Goal: Task Accomplishment & Management: Complete application form

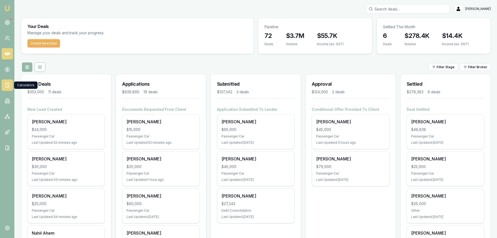
click at [6, 86] on icon at bounding box center [7, 84] width 5 height 5
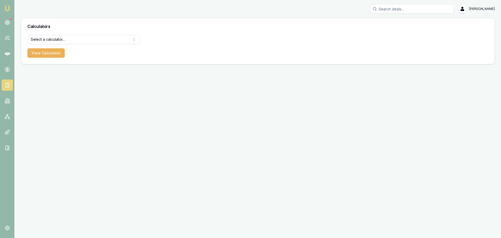
click at [46, 39] on html "Emu Broker [PERSON_NAME] Toggle Menu Calculators Select a calculator... Finance…" at bounding box center [250, 119] width 501 height 238
select select "payslip-calculator"
click at [39, 52] on button "View Calculator" at bounding box center [45, 52] width 37 height 9
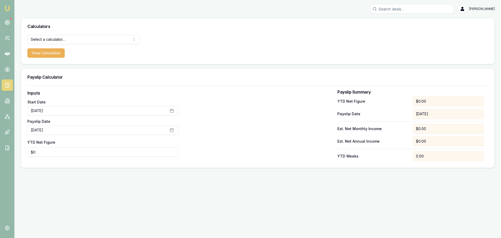
type input "0"
click at [65, 154] on input "0" at bounding box center [102, 151] width 151 height 9
type input "$5,394"
click at [296, 133] on div at bounding box center [257, 126] width 151 height 72
click at [7, 42] on link at bounding box center [7, 37] width 11 height 11
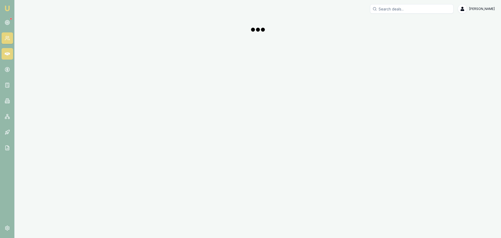
click at [10, 58] on link at bounding box center [7, 53] width 11 height 11
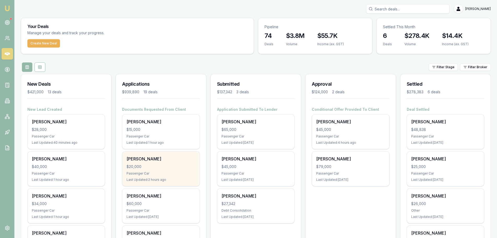
click at [158, 168] on div "$20,000" at bounding box center [161, 166] width 69 height 5
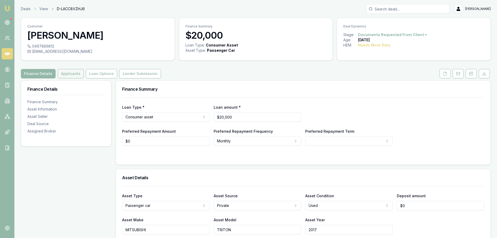
click at [75, 71] on button "Applicants" at bounding box center [71, 73] width 26 height 9
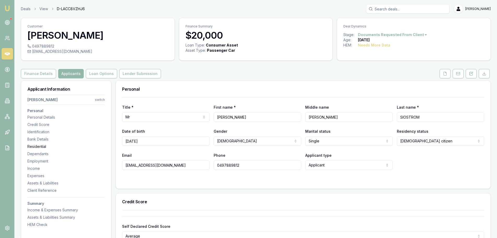
click at [33, 146] on div "Residential" at bounding box center [66, 146] width 78 height 5
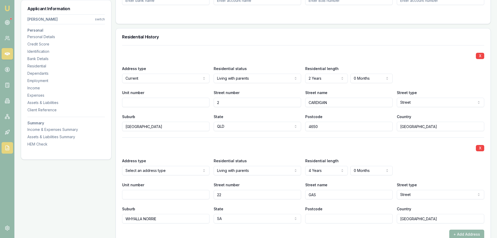
scroll to position [503, 0]
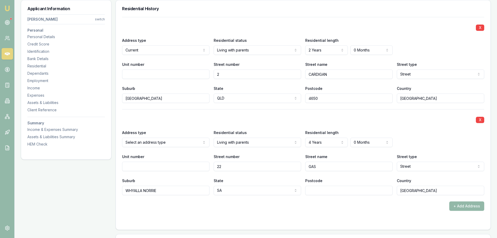
drag, startPoint x: 39, startPoint y: 51, endPoint x: 5, endPoint y: 60, distance: 35.3
click at [39, 51] on div "Identification" at bounding box center [66, 51] width 78 height 5
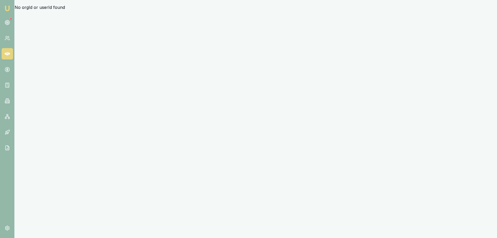
scroll to position [0, 0]
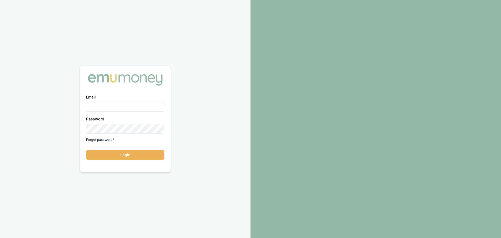
click at [114, 112] on div "Email Password Forgot password?" at bounding box center [125, 119] width 78 height 50
click at [118, 108] on input "Email" at bounding box center [125, 106] width 78 height 9
type input "N"
type input "[PERSON_NAME][EMAIL_ADDRESS][DOMAIN_NAME]"
click at [86, 150] on button "Login" at bounding box center [125, 154] width 78 height 9
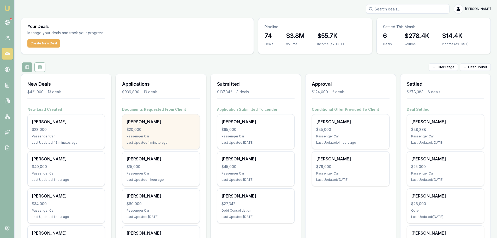
click at [131, 134] on div "Passenger Car" at bounding box center [161, 136] width 69 height 4
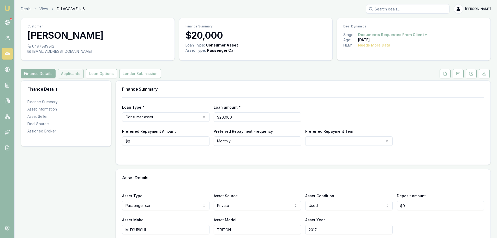
click at [62, 71] on button "Applicants" at bounding box center [71, 73] width 26 height 9
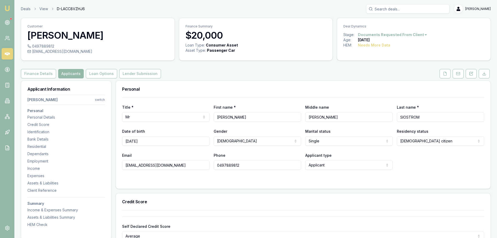
drag, startPoint x: 182, startPoint y: 164, endPoint x: 80, endPoint y: 164, distance: 102.1
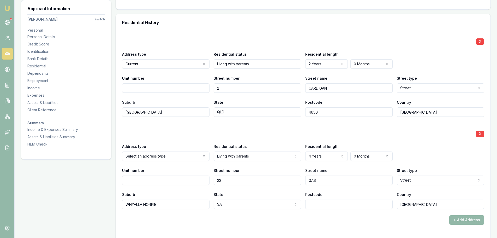
scroll to position [522, 0]
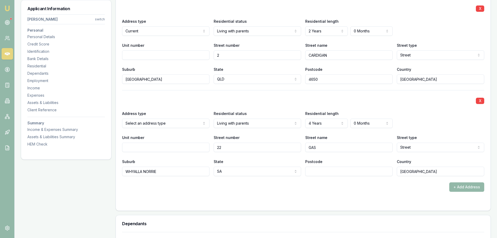
click at [351, 171] on input "Postcode" at bounding box center [348, 171] width 87 height 9
type input "5608"
click at [346, 194] on form "X Address type Current Current Previous Residential status Living with parents …" at bounding box center [303, 101] width 362 height 206
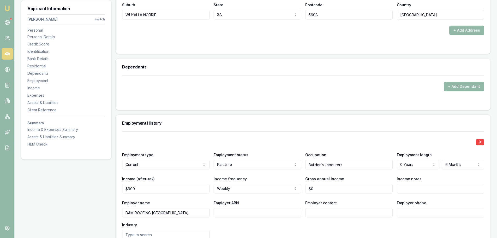
scroll to position [757, 0]
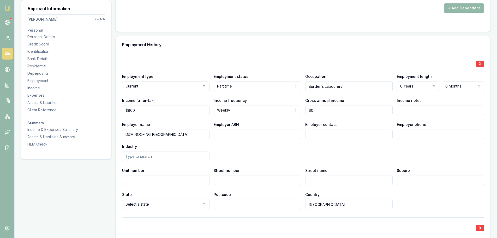
drag, startPoint x: 182, startPoint y: 136, endPoint x: 109, endPoint y: 135, distance: 72.8
click at [372, 136] on input "Employer contact" at bounding box center [348, 133] width 87 height 9
type input "PAYROLL"
type input "0427 454 988"
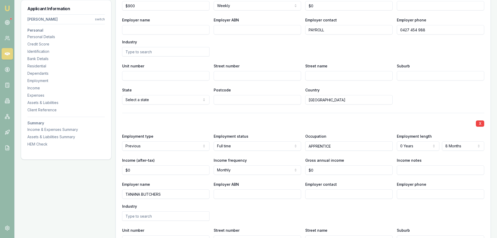
scroll to position [914, 0]
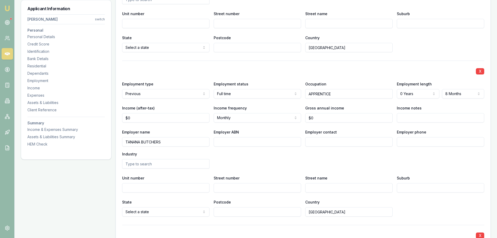
click at [355, 140] on input "Employer contact" at bounding box center [348, 141] width 87 height 9
type input "PAYROLL"
type input "0741 221 373"
click at [358, 162] on div "Employer name TANANA BUTCHERS Employer ABN Employer contact PAYROLL Employer ph…" at bounding box center [303, 149] width 362 height 40
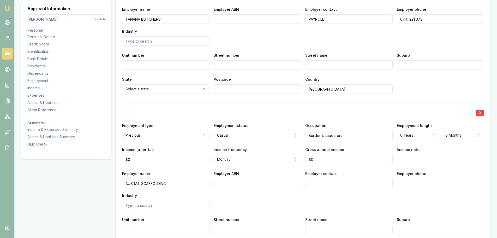
scroll to position [1070, 0]
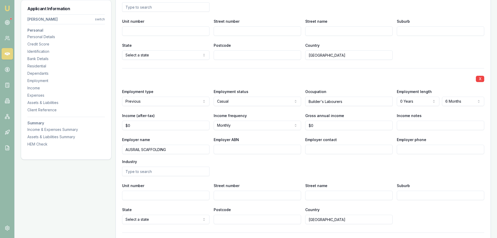
drag, startPoint x: 174, startPoint y: 149, endPoint x: 105, endPoint y: 152, distance: 69.0
click at [105, 152] on div "Applicant Information OWEN SIOSTROM switch Personal Personal Details Credit Sco…" at bounding box center [256, 124] width 470 height 2228
click at [342, 150] on input "Employer contact" at bounding box center [348, 149] width 87 height 9
type input "O"
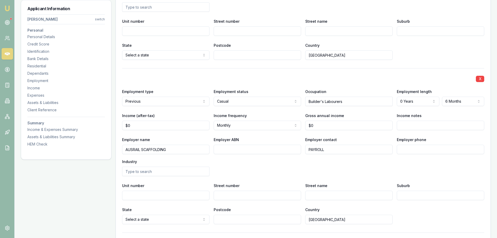
type input "PAYROLL"
type input "1300 277 245"
click at [336, 170] on div "Employer name AUSRAIL SCAFFOLDING Employer ABN Employer contact PAYROLL Employe…" at bounding box center [303, 156] width 362 height 40
click at [48, 149] on div "Applicant Information OWEN SIOSTROM switch Personal Personal Details Credit Sco…" at bounding box center [256, 124] width 470 height 2228
type input "AUSTRALIS SAFETY RAIL"
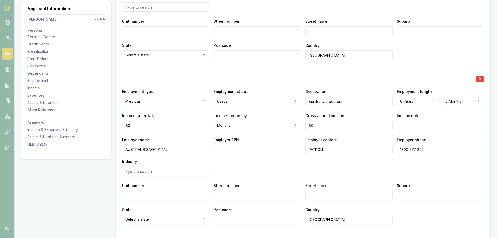
click at [326, 170] on div "Employer name AUSTRALIS SAFETY RAIL Employer ABN Employer contact PAYROLL Emplo…" at bounding box center [303, 156] width 362 height 40
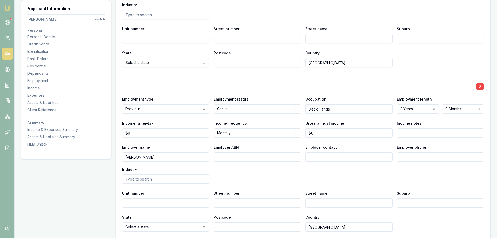
scroll to position [1253, 0]
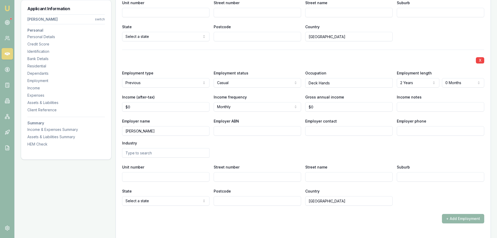
drag, startPoint x: 173, startPoint y: 131, endPoint x: 114, endPoint y: 129, distance: 58.5
click at [440, 130] on input "Employer phone" at bounding box center [440, 130] width 87 height 9
type input "0428 233 200"
click at [349, 151] on div "Employer name GAIL JANETTE TRAWLER Employer ABN Employer contact Employer phone…" at bounding box center [303, 138] width 362 height 40
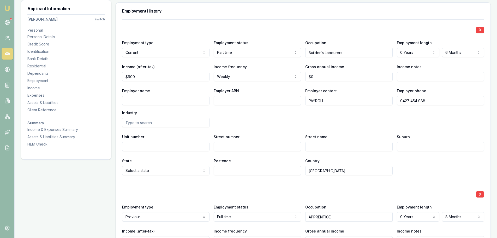
scroll to position [783, 0]
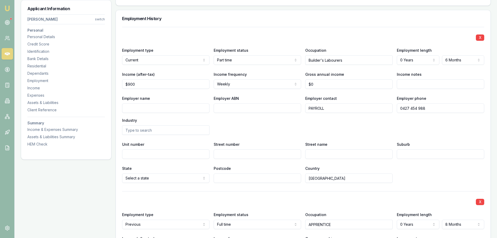
click at [131, 109] on input "Employer name" at bounding box center [165, 107] width 87 height 9
paste input "d&m roofing australia pty ltd"
type input "d&m roofing australia pty ltd"
click at [330, 130] on div "Employer name d&m roofing australia pty ltd Employer ABN Employer contact PAYRO…" at bounding box center [303, 115] width 362 height 40
click at [247, 152] on input "Street number" at bounding box center [257, 153] width 87 height 9
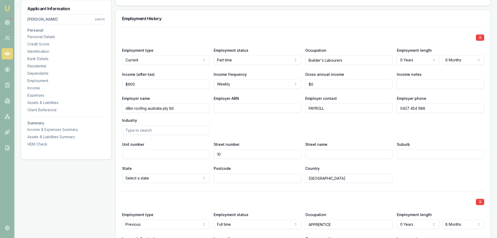
type input "10"
type input "MCIVER ST"
type input "RIVER HEADS"
select select "QLD"
click at [217, 175] on input "655" at bounding box center [257, 177] width 87 height 9
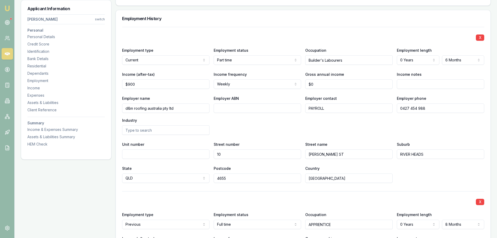
type input "4655"
click at [421, 173] on div "State QLD NSW VIC QLD SA WA TAS NT ACT Postcode 4655 Country Australia" at bounding box center [303, 174] width 362 height 18
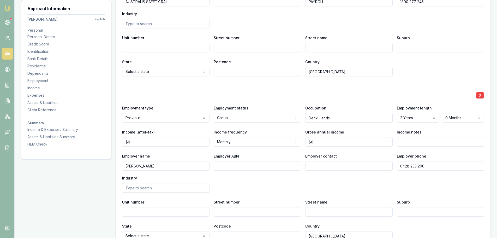
scroll to position [1253, 0]
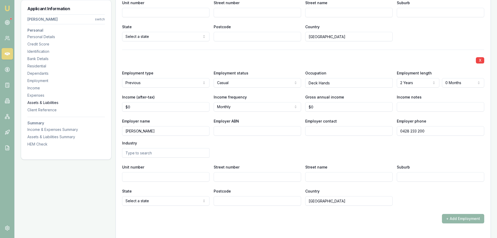
click at [39, 102] on div "Assets & Liabilities" at bounding box center [66, 102] width 78 height 5
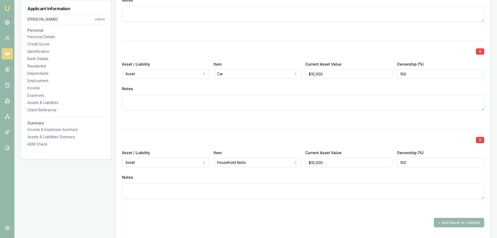
scroll to position [1804, 0]
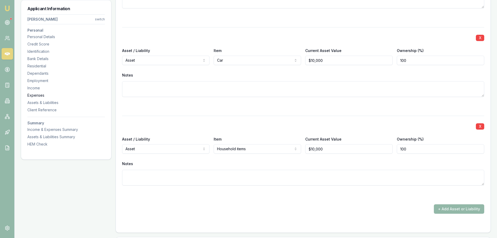
click at [38, 94] on div "Expenses" at bounding box center [66, 95] width 78 height 5
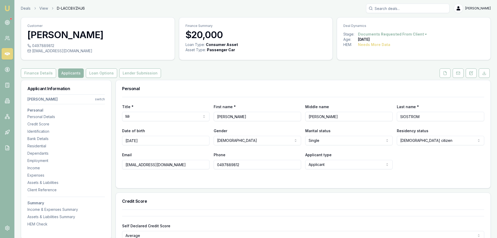
scroll to position [0, 0]
click at [94, 73] on button "Loan Options" at bounding box center [101, 73] width 31 height 9
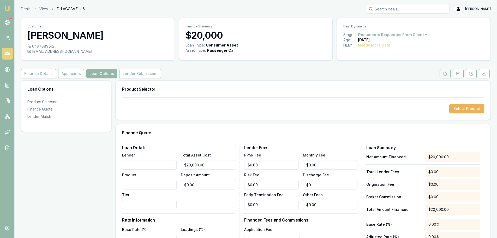
click at [445, 76] on button at bounding box center [445, 73] width 11 height 9
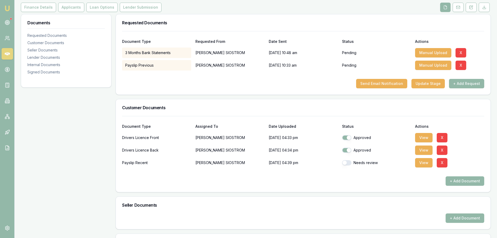
scroll to position [78, 0]
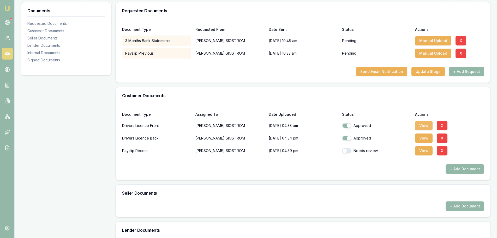
click at [423, 123] on button "View" at bounding box center [423, 125] width 17 height 9
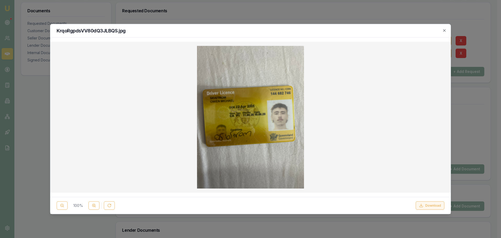
click at [428, 206] on button "Download" at bounding box center [430, 205] width 29 height 8
click at [446, 30] on icon "button" at bounding box center [444, 30] width 4 height 4
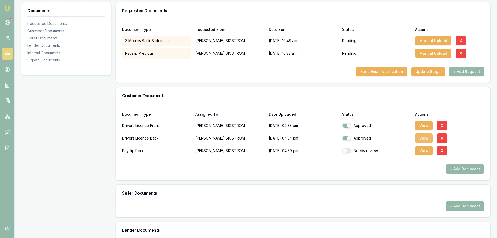
click at [424, 139] on button "View" at bounding box center [423, 137] width 17 height 9
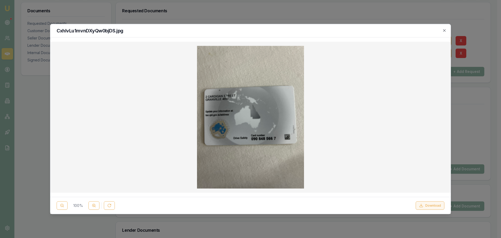
click at [439, 207] on button "Download" at bounding box center [430, 205] width 29 height 8
click at [445, 29] on icon "button" at bounding box center [444, 30] width 4 height 4
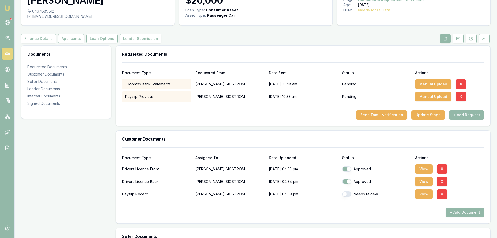
scroll to position [0, 0]
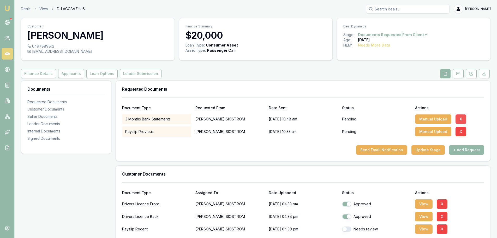
click at [461, 120] on button "X" at bounding box center [461, 118] width 11 height 9
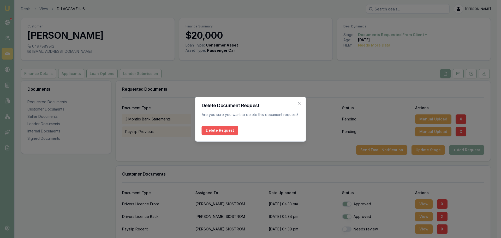
click at [208, 131] on button "Delete Request" at bounding box center [220, 130] width 37 height 9
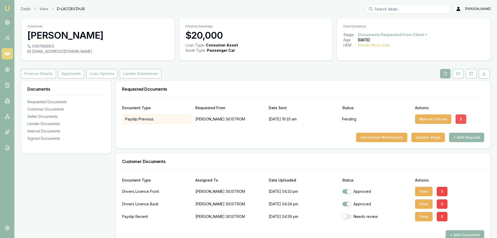
click at [459, 119] on button "X" at bounding box center [461, 118] width 11 height 9
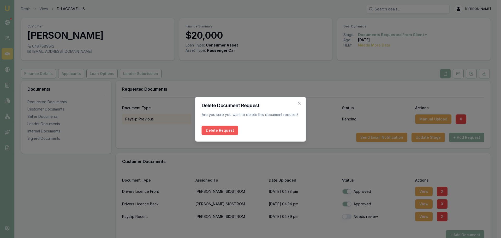
click at [210, 130] on button "Delete Request" at bounding box center [220, 130] width 37 height 9
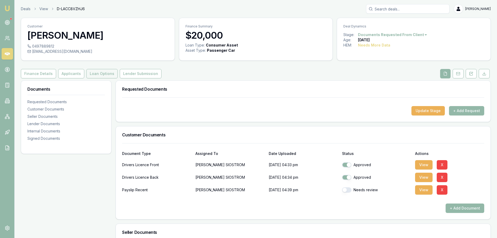
click at [106, 75] on button "Loan Options" at bounding box center [101, 73] width 31 height 9
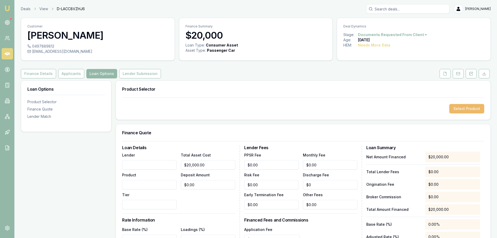
click at [478, 110] on button "Select Product" at bounding box center [466, 108] width 35 height 9
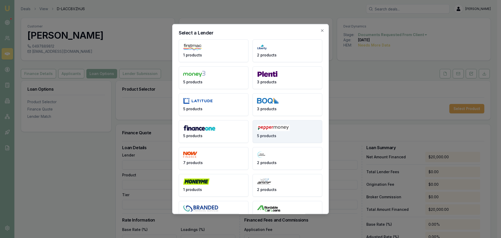
click at [270, 127] on img at bounding box center [273, 127] width 33 height 7
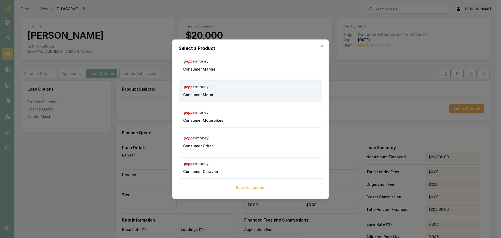
click at [231, 95] on button "Consumer Motor" at bounding box center [251, 90] width 144 height 21
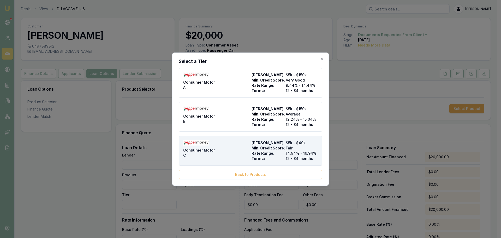
click at [233, 146] on div "Consumer Motor C" at bounding box center [216, 150] width 66 height 21
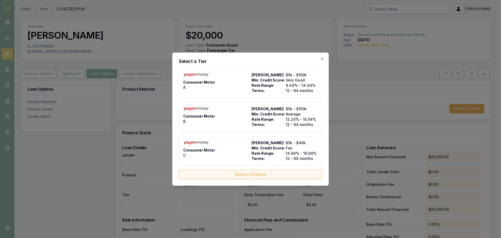
type input "Pepper Money"
type input "Consumer Motor"
type input "C"
type input "14.94"
type input "12"
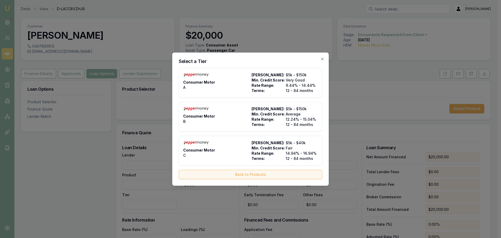
type input "$8.90"
type input "$499.00"
type input "1500"
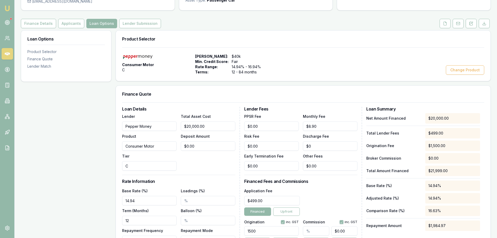
scroll to position [52, 0]
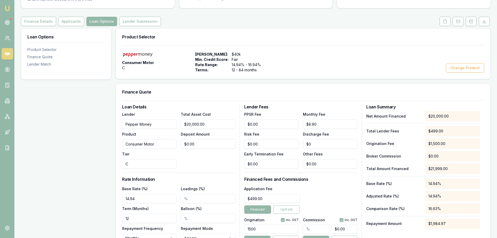
click at [63, 128] on div "Loan Options Product Selector Finance Quote Lender Match" at bounding box center [66, 220] width 91 height 384
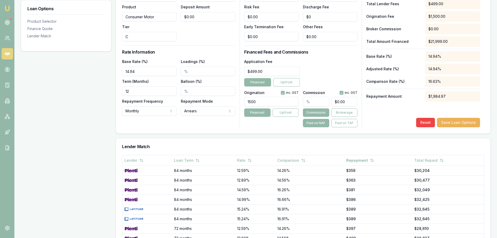
scroll to position [183, 0]
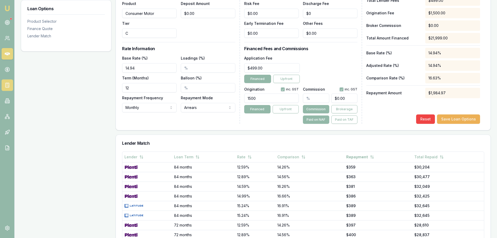
drag, startPoint x: 133, startPoint y: 88, endPoint x: 4, endPoint y: 86, distance: 129.5
click at [85, 87] on div "Loan Options Product Selector Finance Quote Lender Match Product Selector Consu…" at bounding box center [256, 90] width 470 height 384
drag, startPoint x: 142, startPoint y: 67, endPoint x: 2, endPoint y: 67, distance: 140.2
click at [25, 67] on div "Loan Options Product Selector Finance Quote Lender Match Product Selector Consu…" at bounding box center [256, 90] width 470 height 384
type input "16.59%"
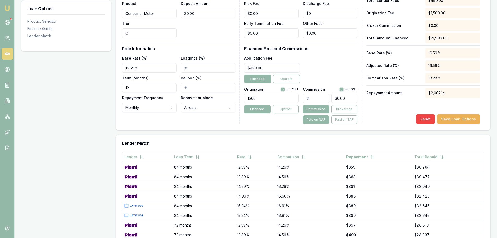
drag, startPoint x: 121, startPoint y: 88, endPoint x: 55, endPoint y: 92, distance: 65.9
click at [57, 92] on div "Loan Options Product Selector Finance Quote Lender Match Product Selector Consu…" at bounding box center [256, 90] width 470 height 384
type input "60"
click at [53, 93] on div "Loan Options Product Selector Finance Quote Lender Match" at bounding box center [66, 90] width 91 height 384
drag, startPoint x: 276, startPoint y: 69, endPoint x: 169, endPoint y: 75, distance: 106.4
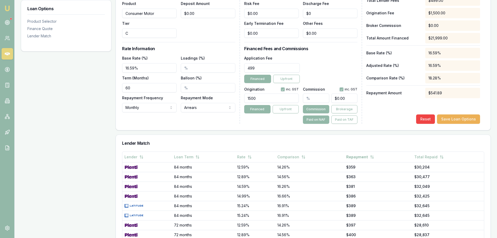
click at [181, 72] on div "Loan Details Lender Pepper Money Product Consumer Motor Tier C Total Asset Cost…" at bounding box center [303, 49] width 362 height 150
type input "$600.00"
click at [346, 63] on div "Application Fee $600.00 Financed Upfront" at bounding box center [300, 69] width 113 height 28
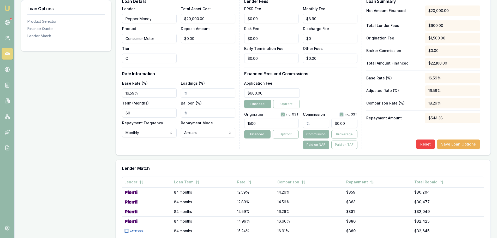
scroll to position [131, 0]
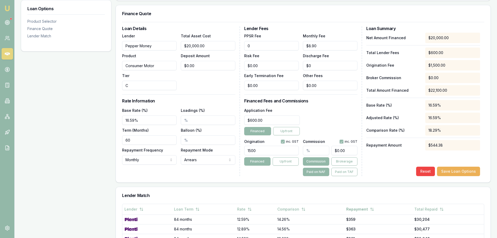
drag, startPoint x: 237, startPoint y: 49, endPoint x: 148, endPoint y: 56, distance: 89.3
click at [152, 57] on div "Loan Details Lender Pepper Money Product Consumer Motor Tier C Total Asset Cost…" at bounding box center [303, 101] width 362 height 150
type input "$8.00"
click at [340, 111] on div "Application Fee $600.00 Financed Upfront" at bounding box center [300, 121] width 113 height 28
type input "0"
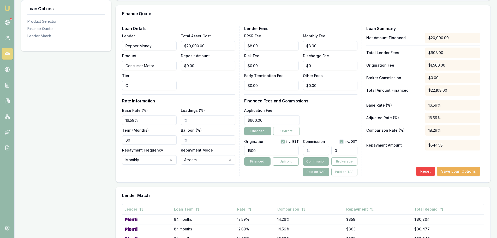
drag, startPoint x: 349, startPoint y: 150, endPoint x: 301, endPoint y: 146, distance: 47.9
click at [304, 146] on div "0" at bounding box center [330, 149] width 55 height 11
type input "0.005"
type input "1"
type input "0.055"
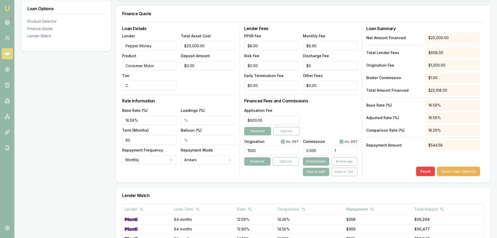
type input "11"
type input "0.5599999999999999"
type input "112"
type input "5.609999999999999"
type input "1122."
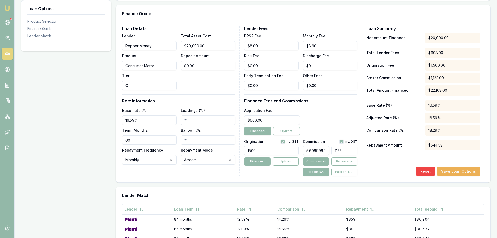
type input "5.611"
type input "1122.2"
type input "5.6112"
type input "$1,122.24"
click at [343, 142] on button "button" at bounding box center [342, 141] width 4 height 4
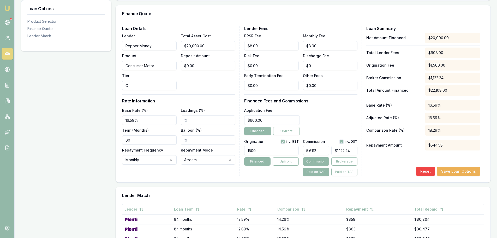
checkbox input "false"
click at [337, 115] on div "Application Fee $600.00 Financed Upfront" at bounding box center [300, 121] width 113 height 28
click at [348, 171] on button "Paid on TAF" at bounding box center [344, 172] width 26 height 8
drag, startPoint x: 354, startPoint y: 150, endPoint x: 319, endPoint y: 150, distance: 35.0
click at [320, 150] on div "5.6112 1240" at bounding box center [330, 149] width 55 height 11
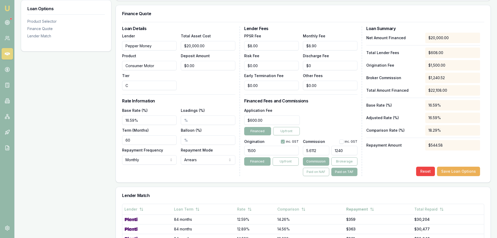
type input "$1,240.52"
click at [343, 142] on button "button" at bounding box center [342, 141] width 4 height 4
checkbox input "true"
type input "1240"
drag, startPoint x: 356, startPoint y: 151, endPoint x: 256, endPoint y: 151, distance: 99.7
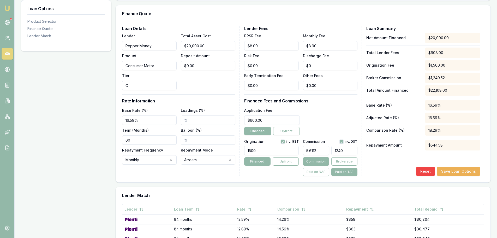
click at [270, 151] on div "Origination inc. GST 1500 Financed Upfront Commission inc. GST 5.6112 1240 Comm…" at bounding box center [300, 156] width 113 height 39
type input "0.004523249502442555"
type input "1"
type input "0.05427899402931065"
type input "12"
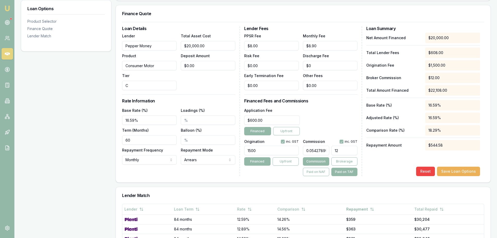
type input "0.5563596888004343"
type input "123"
type input "5.581689886014113"
type input "1234."
type input "5.58349918581509"
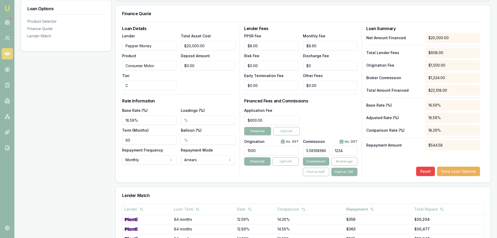
type input "1234.4"
type input "5.583725348290212"
type input "1234.45"
type input "5.58349918581509"
type input "1234.4"
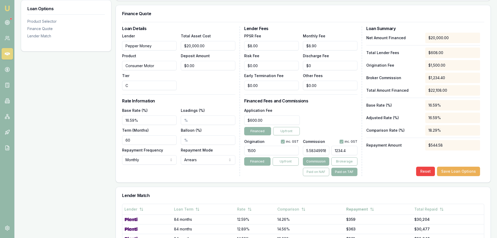
type input "5.583770580785236"
type input "$1,234.46"
click at [346, 103] on h3 "Financed Fees and Commissions" at bounding box center [300, 101] width 113 height 4
click at [469, 171] on button "Save Loan Options" at bounding box center [458, 171] width 43 height 9
click at [68, 122] on div "Loan Options Product Selector Finance Quote Lender Match" at bounding box center [66, 142] width 91 height 384
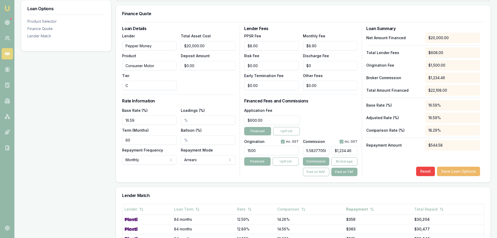
click at [466, 170] on button "Save Loan Options" at bounding box center [458, 171] width 43 height 9
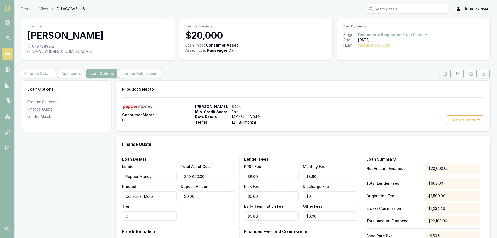
click at [445, 74] on icon at bounding box center [445, 74] width 4 height 4
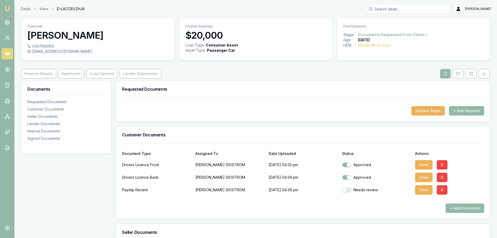
click at [349, 189] on button "button" at bounding box center [346, 189] width 9 height 5
checkbox input "true"
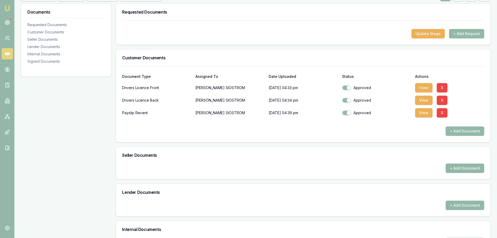
scroll to position [25, 0]
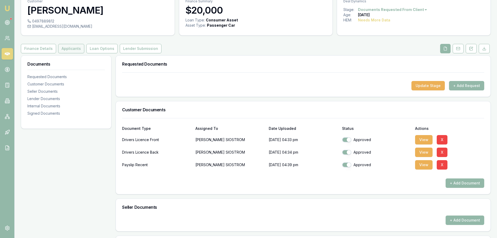
click at [79, 49] on button "Applicants" at bounding box center [71, 48] width 26 height 9
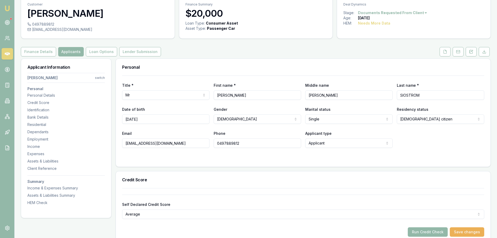
scroll to position [52, 0]
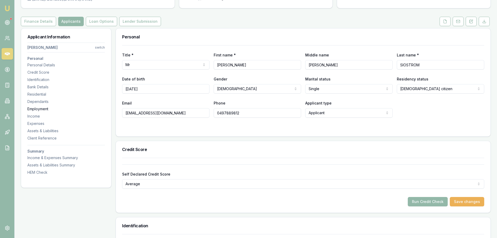
click at [40, 107] on div "Employment" at bounding box center [66, 108] width 78 height 5
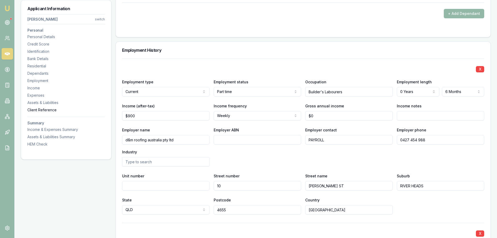
scroll to position [793, 0]
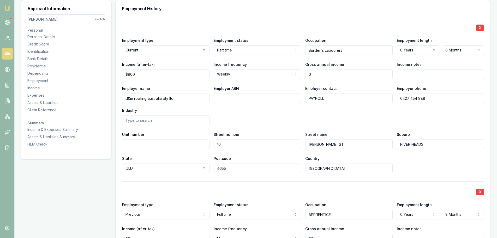
drag, startPoint x: 328, startPoint y: 74, endPoint x: 225, endPoint y: 76, distance: 102.9
click at [260, 76] on div "Income (after-tax) $900 Income frequency Weekly Weekly Fortnightly Monthly Quar…" at bounding box center [303, 70] width 362 height 18
type input "$55,000"
click at [347, 121] on div "Employer name d&m roofing australia pty ltd Employer ABN Employer contact PAYRO…" at bounding box center [303, 105] width 362 height 40
type input "900"
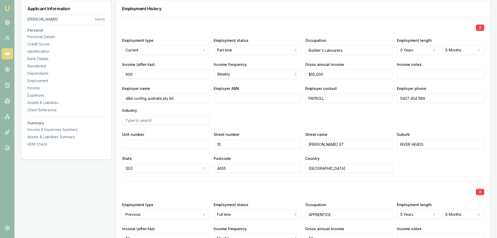
drag, startPoint x: 144, startPoint y: 73, endPoint x: -3, endPoint y: 74, distance: 146.9
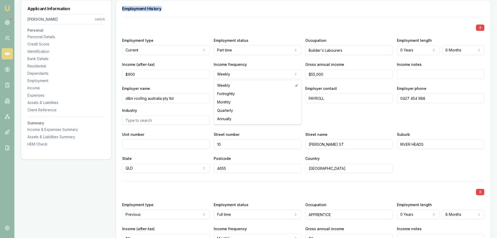
select select "MONTHLY"
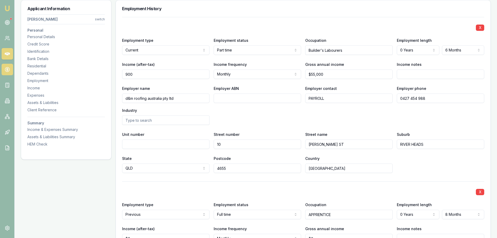
drag, startPoint x: 147, startPoint y: 72, endPoint x: 2, endPoint y: 71, distance: 145.4
type input "$2,903"
click at [286, 115] on div "Employer name d&m roofing australia pty ltd Employer ABN Employer contact PAYRO…" at bounding box center [303, 105] width 362 height 40
click at [41, 129] on div "Income & Expenses Summary" at bounding box center [66, 129] width 78 height 5
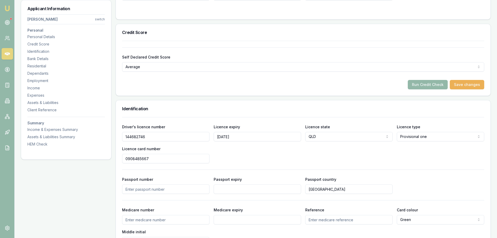
scroll to position [0, 0]
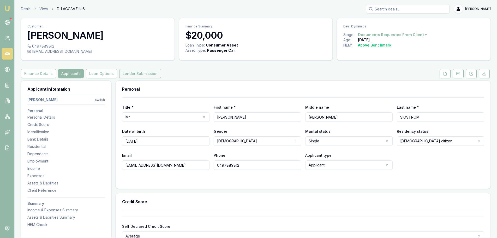
click at [134, 75] on button "Lender Submission" at bounding box center [140, 73] width 42 height 9
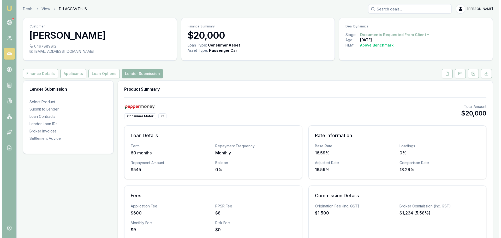
scroll to position [157, 0]
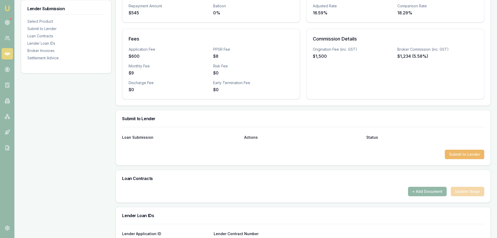
click at [475, 153] on button "Submit to Lender" at bounding box center [464, 154] width 39 height 9
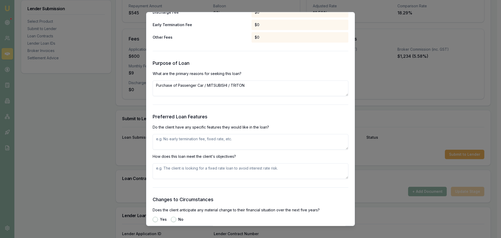
scroll to position [548, 0]
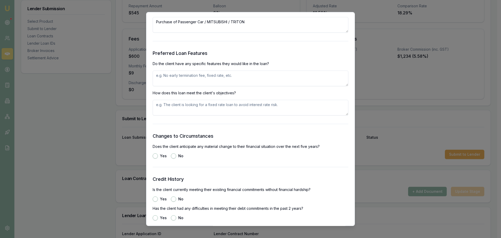
click at [197, 74] on textarea at bounding box center [251, 78] width 196 height 16
type textarea "f"
type textarea "FIXED RATE, PRIVATE SALE"
click at [173, 157] on button "No" at bounding box center [173, 155] width 5 height 5
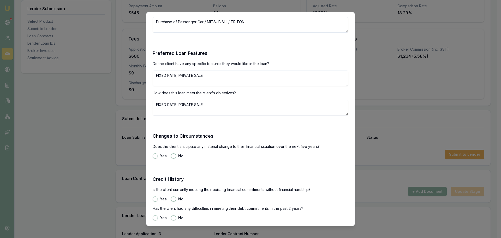
radio input "true"
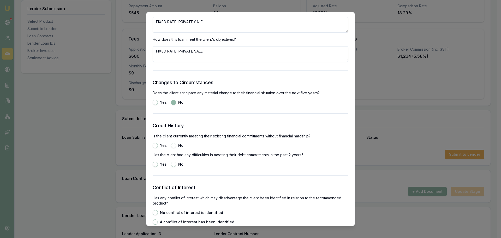
scroll to position [626, 0]
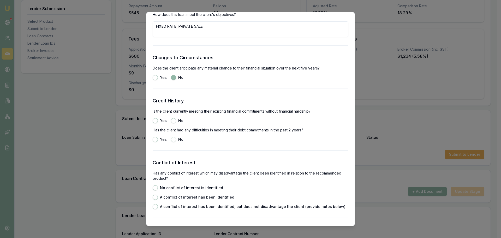
click at [153, 121] on button "Yes" at bounding box center [155, 120] width 5 height 5
radio input "true"
click at [174, 139] on button "No" at bounding box center [173, 139] width 5 height 5
radio input "true"
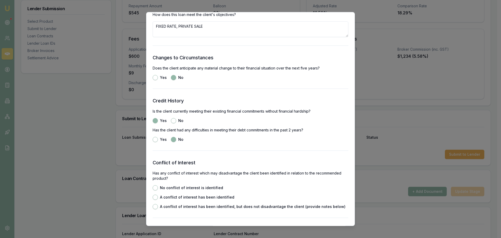
click at [154, 188] on button "No conflict of interest is identified" at bounding box center [155, 187] width 5 height 5
radio input "true"
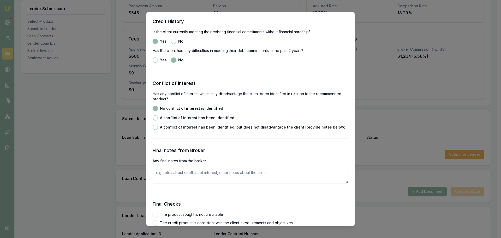
scroll to position [783, 0]
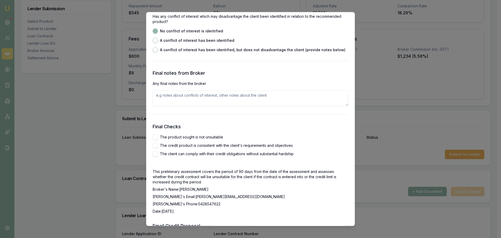
click at [155, 137] on button "The product sought is not unsuitable" at bounding box center [155, 136] width 5 height 5
checkbox input "true"
click at [154, 144] on button "The credit product is consistent with the client's requirements and objectives" at bounding box center [155, 145] width 5 height 5
checkbox input "true"
click at [154, 154] on button "The client can comply with their credit obligations without substantial hardship" at bounding box center [155, 153] width 5 height 5
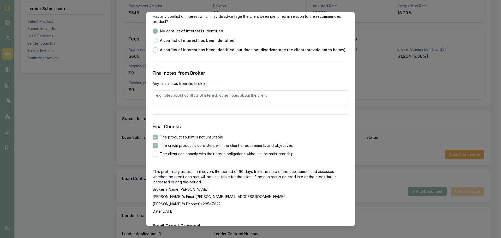
checkbox input "true"
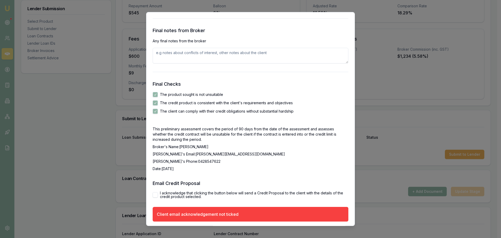
scroll to position [845, 0]
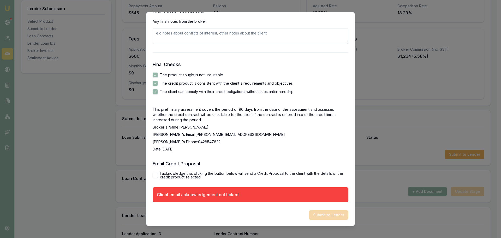
click at [155, 175] on button "I acknowledge that clicking the button below will send a Credit Proposal to the…" at bounding box center [155, 175] width 5 height 5
checkbox input "true"
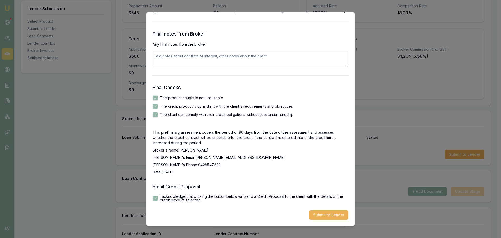
scroll to position [822, 0]
click at [325, 214] on button "Submit to Lender" at bounding box center [328, 214] width 39 height 9
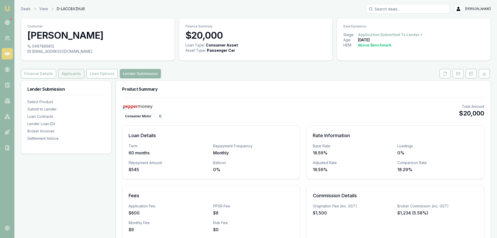
click at [61, 74] on button "Applicants" at bounding box center [71, 73] width 26 height 9
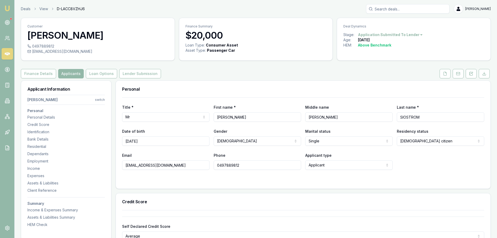
click at [378, 70] on div "Finance Details Applicants Loan Options Lender Submission" at bounding box center [256, 73] width 470 height 9
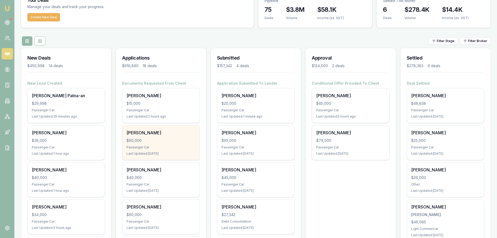
scroll to position [52, 0]
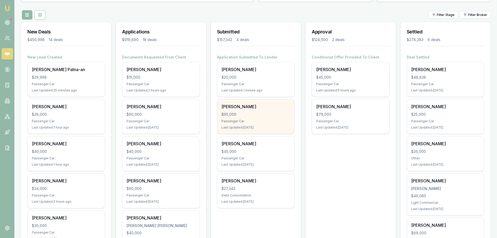
click at [239, 119] on div "Passenger Car" at bounding box center [256, 121] width 69 height 4
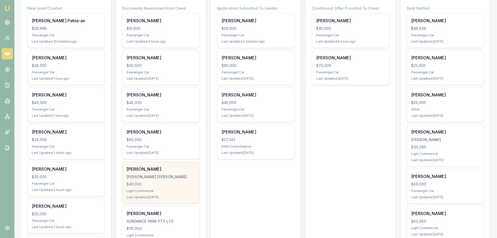
scroll to position [104, 0]
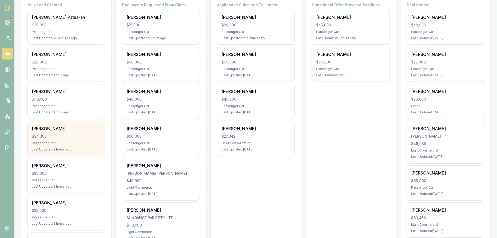
click at [81, 139] on div "$34,000" at bounding box center [66, 136] width 69 height 5
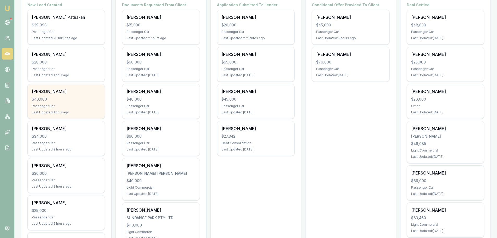
click at [59, 97] on div "$40,000" at bounding box center [66, 99] width 69 height 5
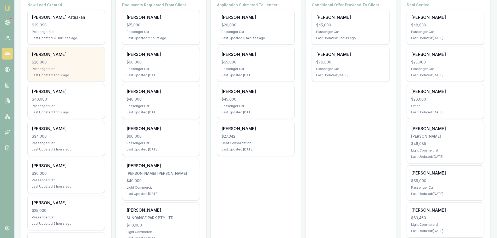
click at [72, 66] on div "Isireli Tawake $28,000 Passenger Car Last Updated: 1 hour ago" at bounding box center [66, 64] width 77 height 34
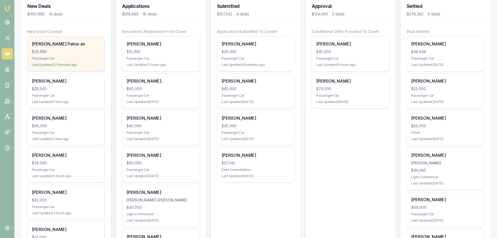
scroll to position [52, 0]
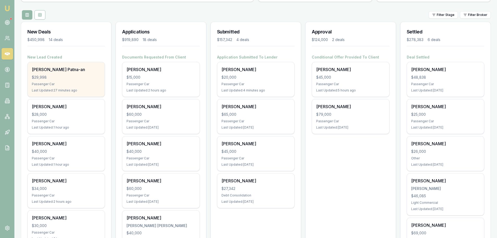
click at [69, 82] on div "Passenger Car" at bounding box center [66, 84] width 69 height 4
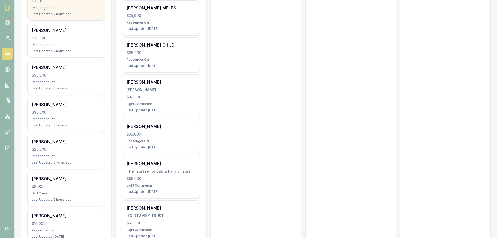
scroll to position [392, 0]
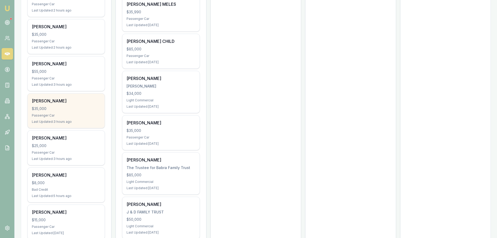
click at [68, 108] on div "$35,000" at bounding box center [66, 108] width 69 height 5
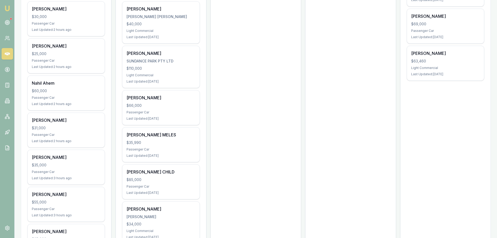
scroll to position [104, 0]
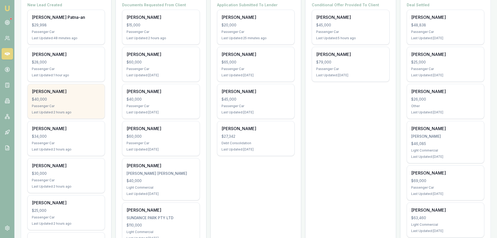
click at [81, 99] on div "$40,000" at bounding box center [66, 99] width 69 height 5
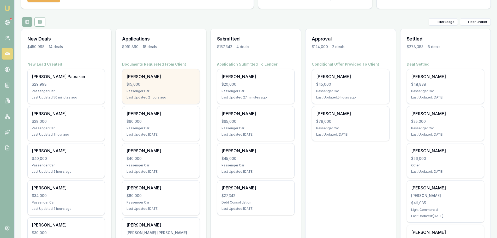
scroll to position [0, 0]
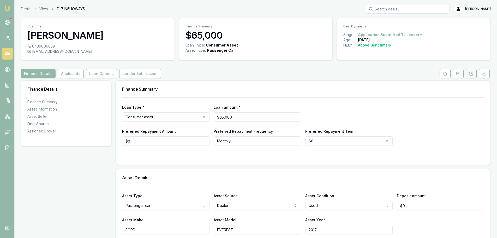
click at [473, 74] on icon at bounding box center [471, 74] width 4 height 4
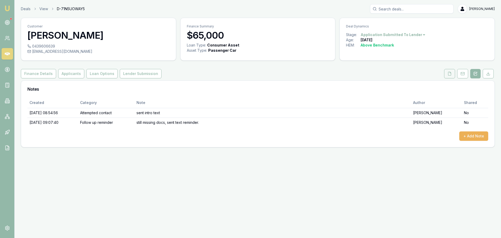
click at [452, 73] on icon at bounding box center [450, 74] width 4 height 4
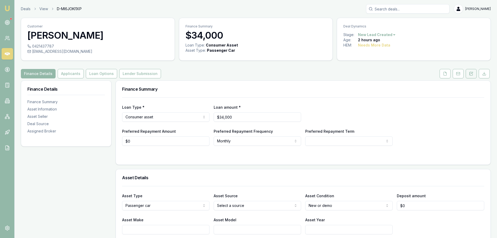
click at [474, 74] on button at bounding box center [471, 73] width 11 height 9
click at [471, 74] on icon at bounding box center [471, 74] width 4 height 4
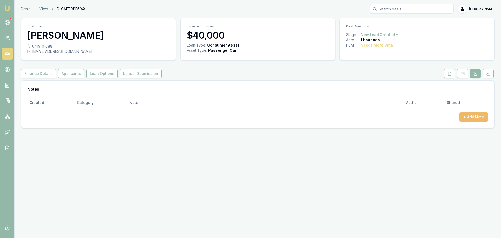
click at [475, 117] on button "+ Add Note" at bounding box center [473, 116] width 29 height 9
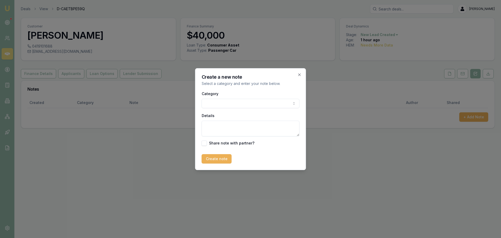
click at [246, 103] on body "Emu Broker Deals View D-CAETBPE59Q Erin Shield Toggle Menu Customer Gavin Boyd …" at bounding box center [250, 119] width 501 height 238
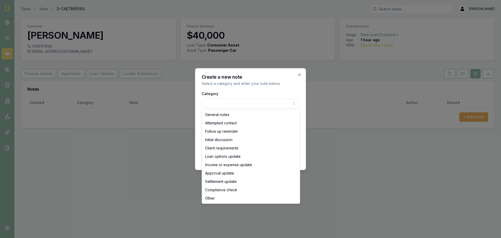
select select "ATTEMPTED_CONTACT"
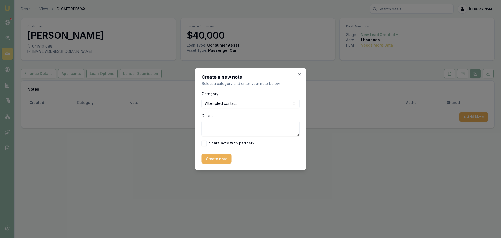
click at [223, 123] on textarea "Details" at bounding box center [251, 129] width 98 height 16
type textarea "sent intro text"
click at [212, 159] on button "Create note" at bounding box center [217, 158] width 30 height 9
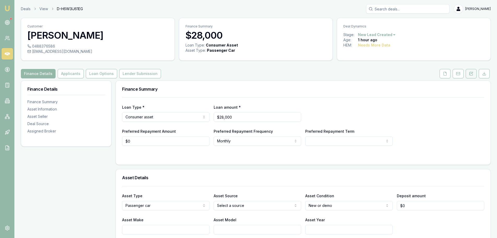
click at [469, 74] on button at bounding box center [471, 73] width 11 height 9
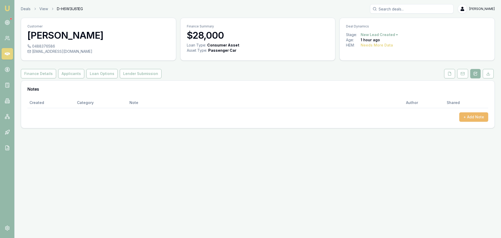
click at [480, 114] on button "+ Add Note" at bounding box center [473, 116] width 29 height 9
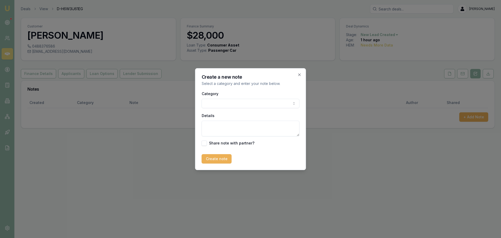
click at [252, 102] on body "Emu Broker Deals View D-H6W3IJ61EG [PERSON_NAME] Toggle Menu Customer [PERSON_N…" at bounding box center [250, 119] width 501 height 238
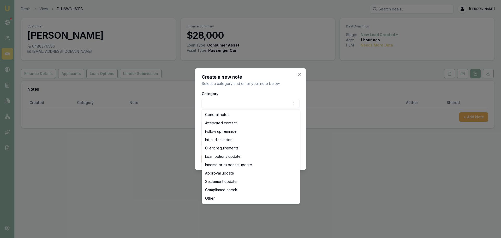
select select "ATTEMPTED_CONTACT"
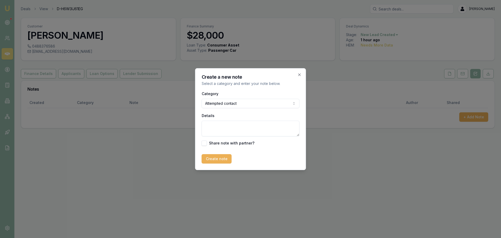
click at [226, 126] on textarea "Details" at bounding box center [251, 129] width 98 height 16
type textarea "e"
type textarea "sent intro text"
click at [210, 160] on button "Create note" at bounding box center [217, 158] width 30 height 9
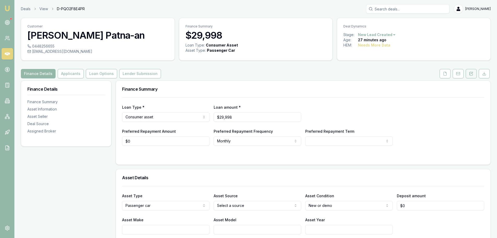
click at [469, 74] on button at bounding box center [471, 73] width 11 height 9
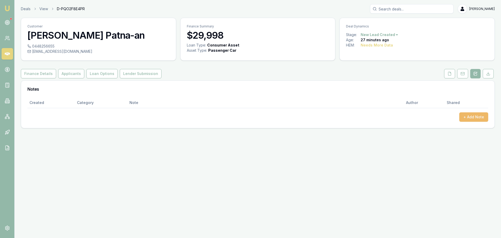
click at [475, 115] on button "+ Add Note" at bounding box center [473, 116] width 29 height 9
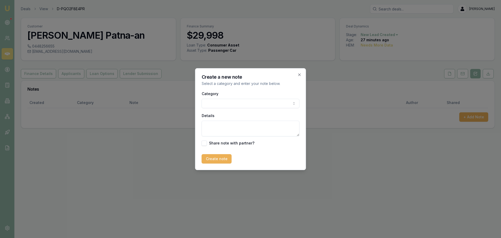
click at [241, 101] on body "Emu Broker Deals View D-PQO2F8E4PR Erin Shield Toggle Menu Customer Fermin Patn…" at bounding box center [250, 119] width 501 height 238
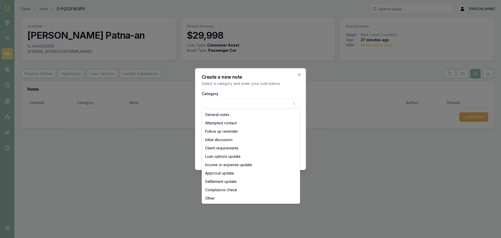
select select "ATTEMPTED_CONTACT"
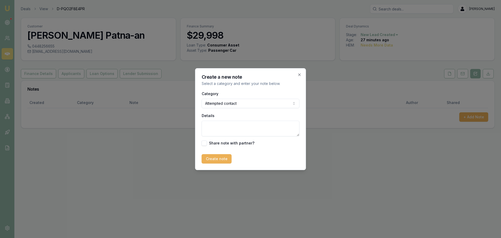
click at [239, 132] on textarea "Details" at bounding box center [251, 129] width 98 height 16
type textarea "sent intro text"
click at [221, 159] on button "Create note" at bounding box center [217, 158] width 30 height 9
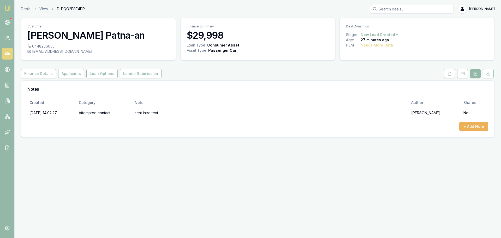
click at [248, 66] on div "Customer Fermin Patna-an 0448256655 patnaanfermin@gmail.com Finance Summary $29…" at bounding box center [258, 78] width 474 height 120
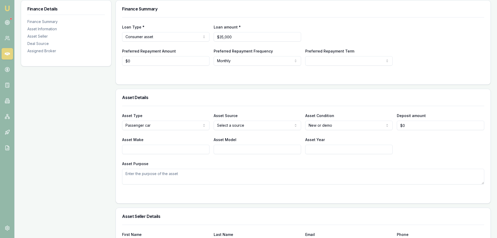
scroll to position [104, 0]
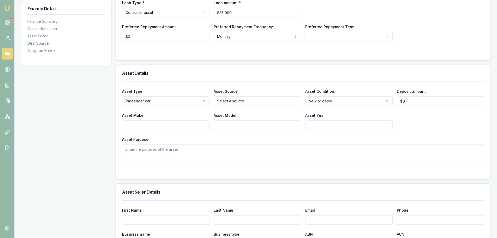
click at [194, 125] on input "Asset Make" at bounding box center [165, 124] width 87 height 9
type input "i"
type input "ISUZU"
type input "MUX"
type input "2018"
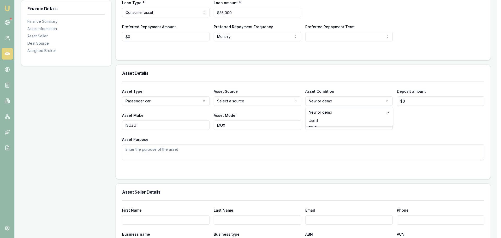
click at [353, 101] on html "Emu Broker Deals View D-0JE3YUDX9P Erin Shield Toggle Menu Customer Caio Vial s…" at bounding box center [250, 15] width 501 height 238
select select "USED"
click at [246, 101] on html "Emu Broker Deals View D-0JE3YUDX9P Erin Shield Toggle Menu Customer Caio Vial s…" at bounding box center [248, 15] width 497 height 238
click at [252, 73] on h3 "Asset Details" at bounding box center [303, 73] width 362 height 4
click at [211, 150] on textarea "Asset Purpose" at bounding box center [303, 152] width 362 height 16
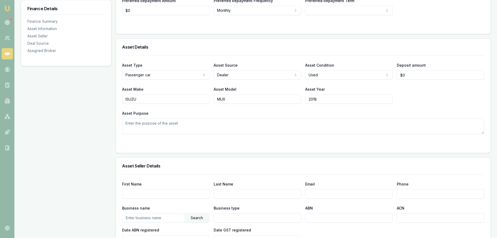
scroll to position [26, 0]
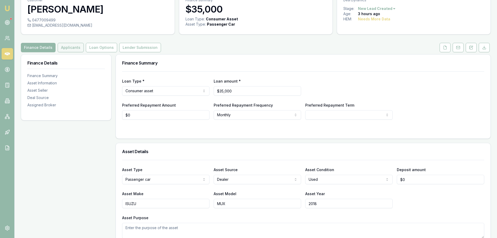
click at [74, 50] on button "Applicants" at bounding box center [71, 47] width 26 height 9
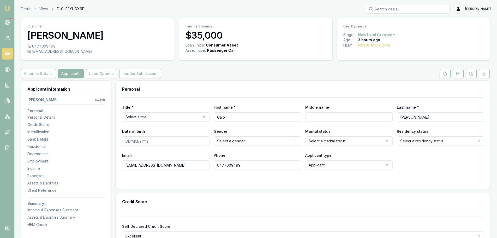
click at [195, 76] on div "Finance Details Applicants Loan Options Lender Submission" at bounding box center [256, 73] width 470 height 9
drag, startPoint x: 183, startPoint y: 86, endPoint x: 181, endPoint y: 89, distance: 3.3
click at [183, 86] on div "Personal" at bounding box center [303, 89] width 375 height 17
click at [176, 117] on html "Emu Broker Deals View D-0JE3YUDX9P Erin Shield Toggle Menu Customer Caio Vial s…" at bounding box center [248, 119] width 497 height 238
click at [239, 75] on div "Finance Details Applicants Loan Options Lender Submission" at bounding box center [256, 73] width 470 height 9
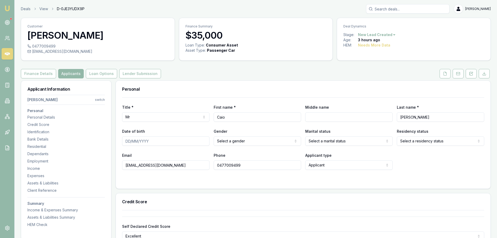
click at [250, 76] on div "Finance Details Applicants Loan Options Lender Submission" at bounding box center [256, 73] width 470 height 9
click at [349, 114] on input "Middle name" at bounding box center [348, 116] width 87 height 9
type input "LEONARDO"
click at [179, 143] on input "Date of birth" at bounding box center [165, 140] width 87 height 9
type input "27/06/2002"
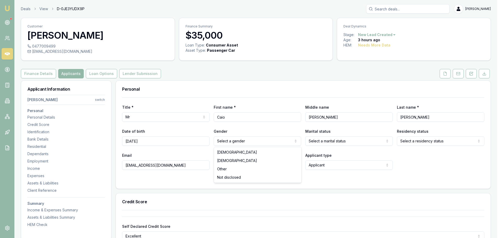
click at [244, 140] on html "Emu Broker Deals View D-0JE3YUDX9P Erin Shield Toggle Menu Customer Caio Vial s…" at bounding box center [250, 119] width 501 height 238
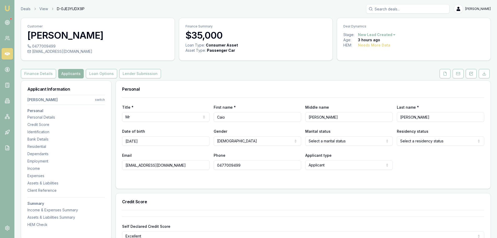
click at [349, 140] on html "Emu Broker Deals View D-0JE3YUDX9P Erin Shield Toggle Menu Customer Caio Vial s…" at bounding box center [248, 119] width 497 height 238
click at [459, 140] on html "Emu Broker Deals View D-0JE3YUDX9P Erin Shield Toggle Menu Customer Caio Vial s…" at bounding box center [248, 119] width 497 height 238
click at [234, 152] on div "Phone 0477009499" at bounding box center [257, 161] width 87 height 18
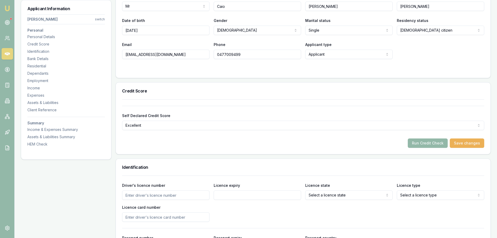
scroll to position [157, 0]
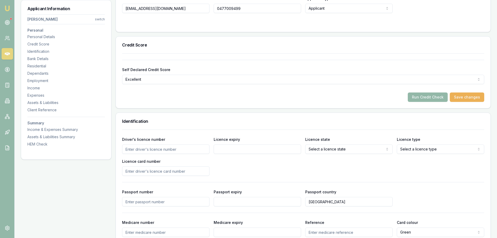
click at [200, 149] on input "Driver's licence number" at bounding box center [165, 148] width 87 height 9
type input "23070198"
click at [227, 152] on input "Licence expiry" at bounding box center [257, 148] width 87 height 9
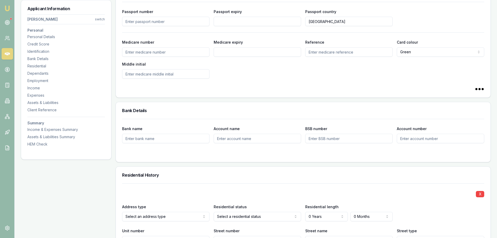
scroll to position [261, 0]
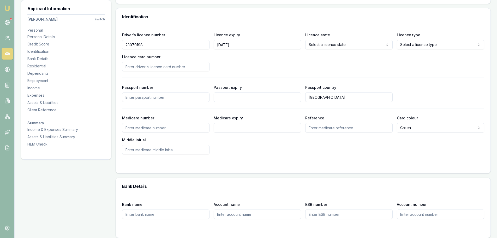
type input "11/07/2028"
select select "PROVISIONAL_TWO"
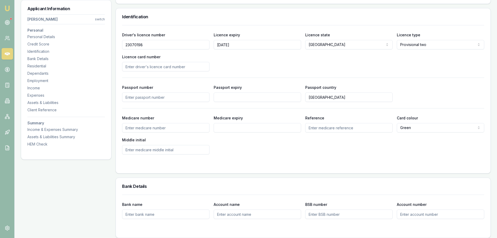
click at [187, 70] on input "Licence card number" at bounding box center [165, 66] width 87 height 9
type input "20636739"
click at [262, 70] on div "Driver's licence number 23070198 Licence expiry 11/07/2028 Licence state NSW NS…" at bounding box center [303, 52] width 362 height 40
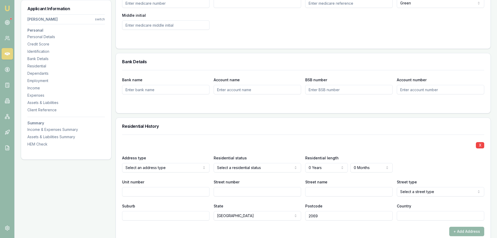
scroll to position [470, 0]
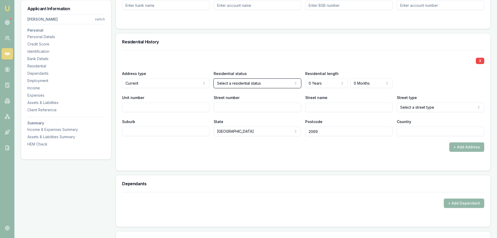
click at [278, 108] on input "Street number" at bounding box center [257, 107] width 87 height 9
click at [196, 107] on input "Unit number" at bounding box center [165, 107] width 87 height 9
type input "9"
click at [221, 109] on input "Street number" at bounding box center [257, 107] width 87 height 9
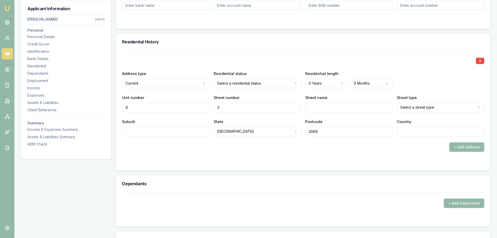
type input "3-5"
click at [313, 109] on input "Street name" at bounding box center [348, 107] width 87 height 9
type input "NOLA"
select select "Road"
click at [200, 132] on input "Suburb" at bounding box center [165, 131] width 87 height 9
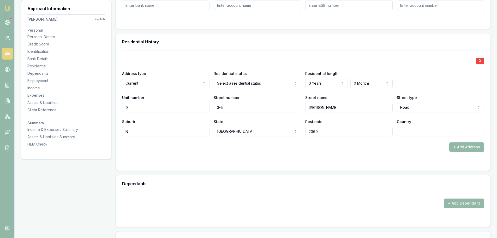
type input "NN"
click at [200, 132] on input "NN" at bounding box center [165, 131] width 87 height 9
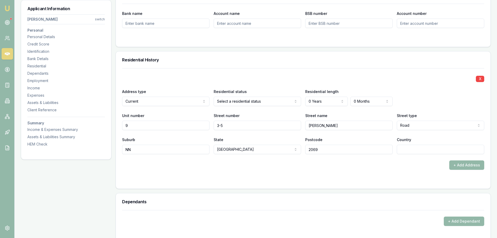
scroll to position [444, 0]
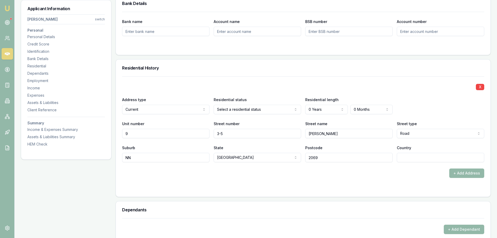
type input "N"
type input "ROSEVILLE"
type input "AUSTRALIA"
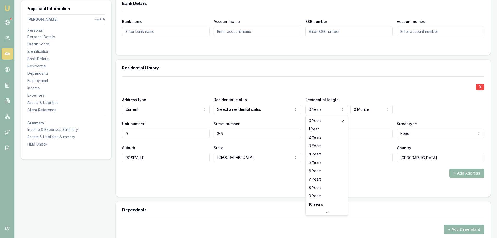
select select "1"
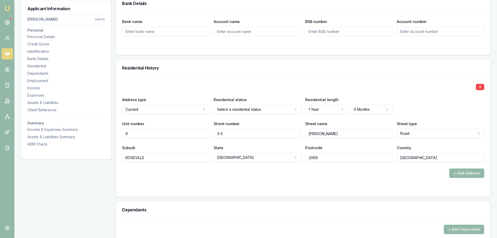
click at [285, 80] on div "X Address type Current Current Previous Residential status Select a residential…" at bounding box center [303, 119] width 362 height 86
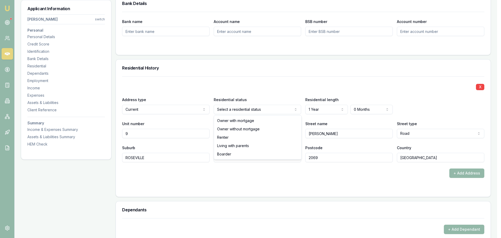
select select "RENTER"
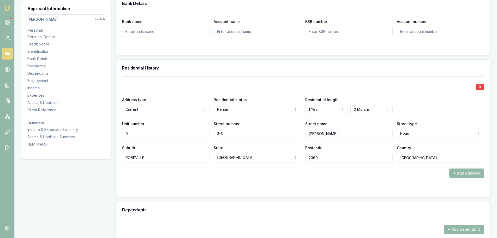
click at [252, 72] on div "Residential History" at bounding box center [303, 68] width 375 height 17
click at [468, 172] on button "+ Add Address" at bounding box center [466, 172] width 35 height 9
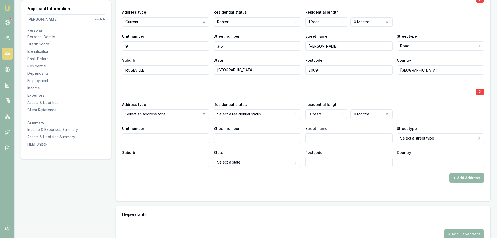
scroll to position [548, 0]
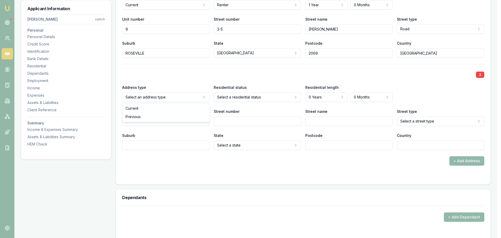
select select "PREVIOUS"
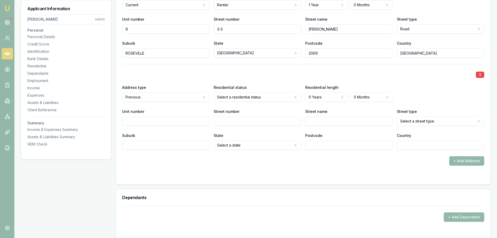
click at [174, 119] on input "Unit number" at bounding box center [165, 120] width 87 height 9
type input "9"
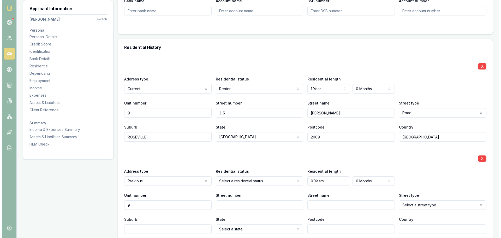
scroll to position [542, 0]
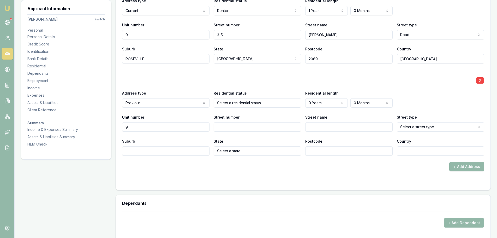
click at [330, 127] on input "Street name" at bounding box center [348, 126] width 87 height 9
type input "PARKES"
select select "Ramble"
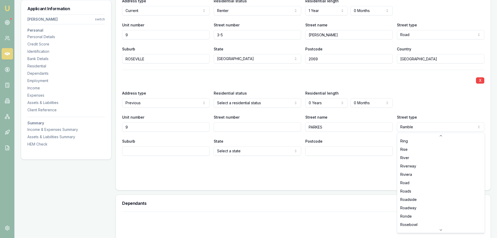
select select "Road"
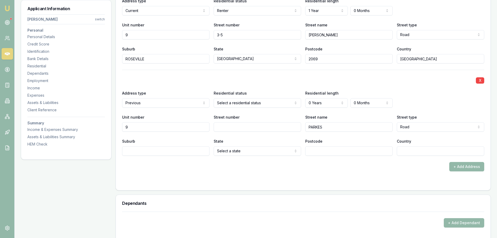
click at [156, 152] on input "Suburb" at bounding box center [165, 150] width 87 height 9
type input "ATARMON"
click at [423, 151] on input "Country" at bounding box center [440, 150] width 87 height 9
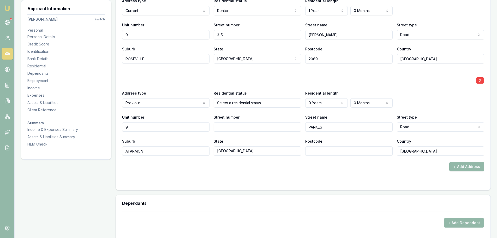
type input "AUSTRALIA"
drag, startPoint x: 154, startPoint y: 152, endPoint x: 74, endPoint y: 148, distance: 79.5
click at [78, 149] on div "Applicant Information Caio Vial siqueira switch Personal Personal Details Credi…" at bounding box center [256, 151] width 470 height 1226
type input "ARTARMON"
type input "2067"
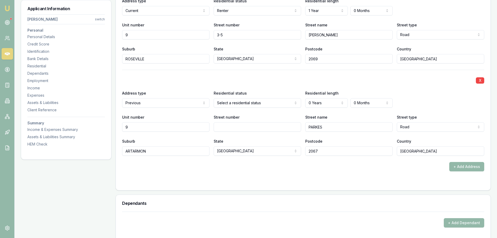
click at [402, 74] on div "X Address type Previous Current Previous Residential status Select a residentia…" at bounding box center [303, 113] width 362 height 86
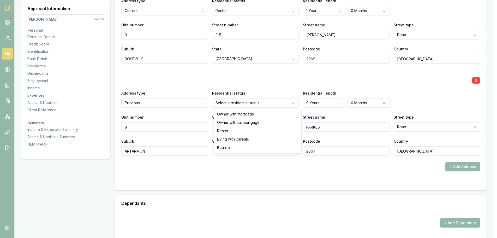
select select "LIVING_WITH_PARENTS"
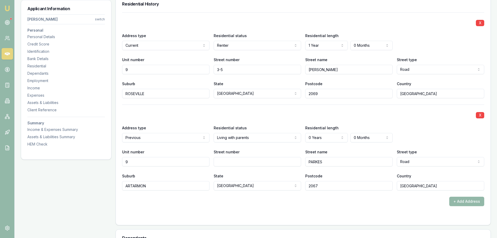
scroll to position [438, 0]
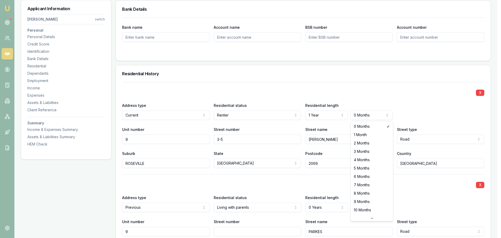
select select "6"
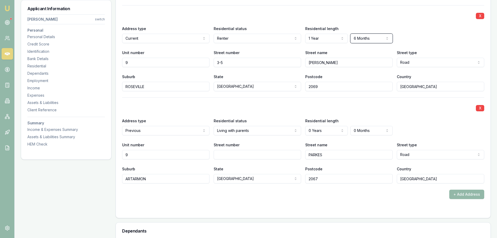
scroll to position [516, 0]
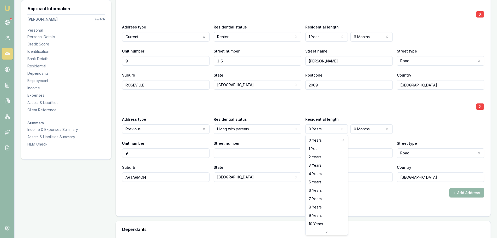
select select "1"
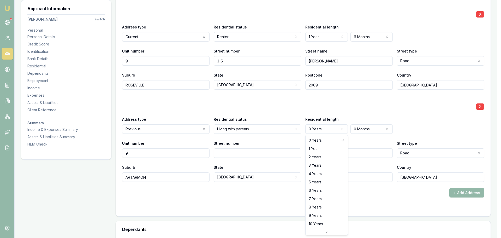
select select "1"
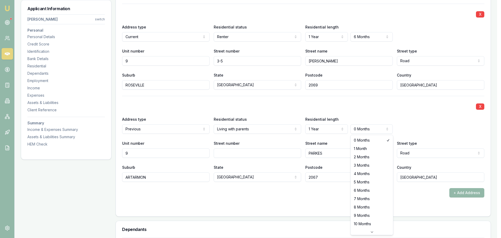
select select "6"
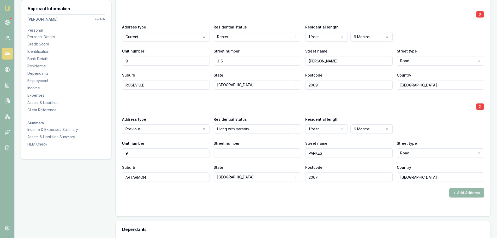
click at [369, 112] on div "X Address type Previous Current Previous Residential status Living with parents…" at bounding box center [303, 139] width 362 height 86
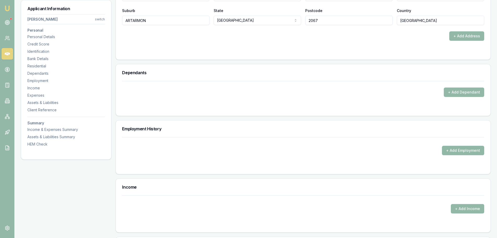
click at [459, 151] on button "+ Add Employment" at bounding box center [463, 150] width 42 height 9
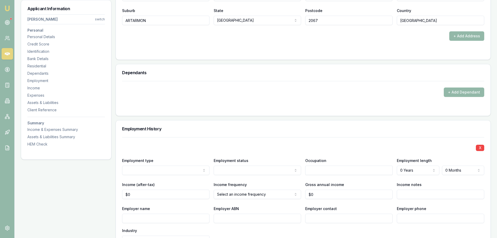
scroll to position [751, 0]
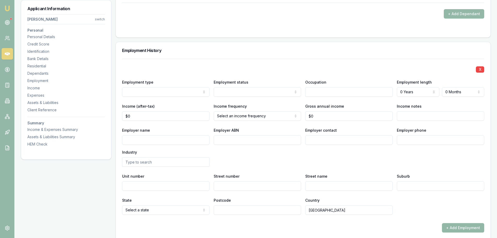
click at [142, 140] on input "Employer name" at bounding box center [165, 139] width 87 height 9
type input "NORTH SHORE SMASH REPAIRS"
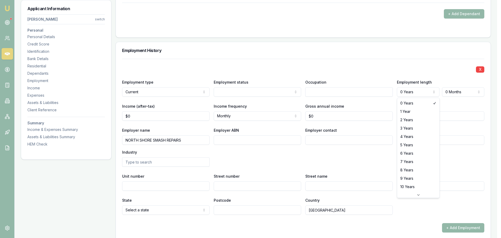
select select "1"
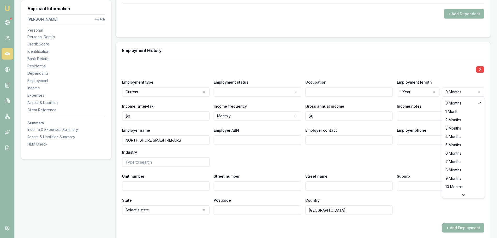
select select "3"
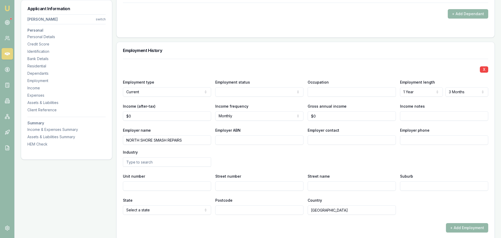
click at [337, 90] on input "text" at bounding box center [348, 91] width 87 height 9
type input "PANEL BEATER"
click at [330, 67] on div "X" at bounding box center [303, 68] width 362 height 7
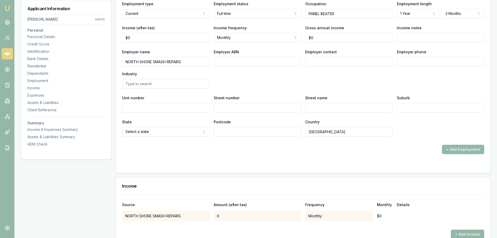
scroll to position [777, 0]
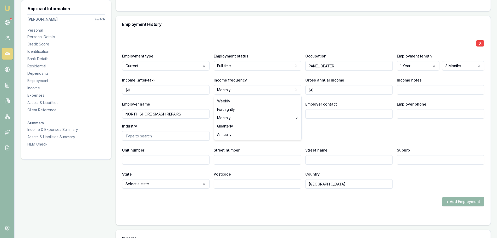
select select "WEEKLY"
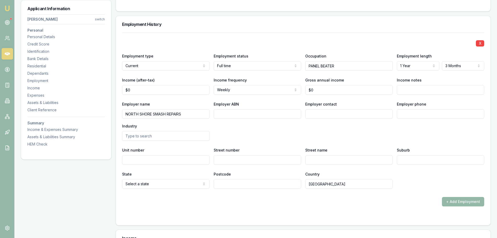
type input "0"
drag, startPoint x: 148, startPoint y: 91, endPoint x: 87, endPoint y: 87, distance: 61.2
click at [92, 88] on div "Applicant Information Caio Vial siqueira switch Personal Personal Details Credi…" at bounding box center [256, 7] width 470 height 1408
type input "0"
click at [155, 90] on input "0" at bounding box center [165, 89] width 87 height 9
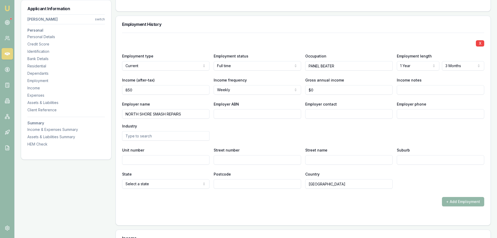
type input "$850"
click at [288, 141] on div "X Employment type Current Current Previous Employment status Full time Full tim…" at bounding box center [303, 111] width 362 height 156
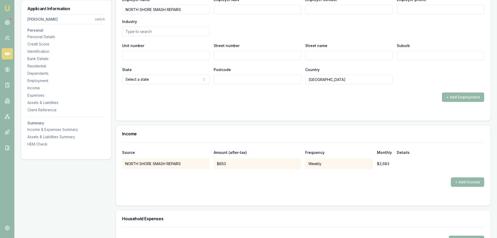
scroll to position [803, 0]
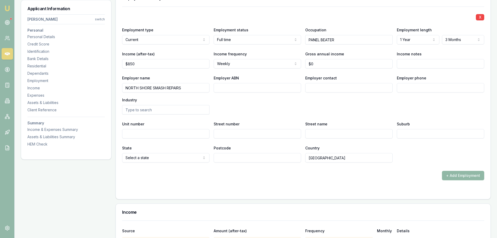
click at [462, 176] on button "+ Add Employment" at bounding box center [463, 175] width 42 height 9
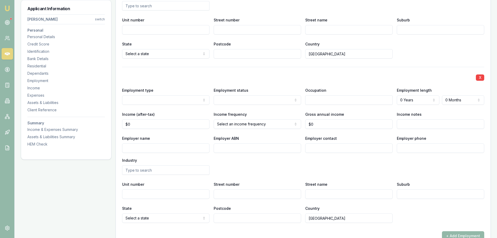
scroll to position [908, 0]
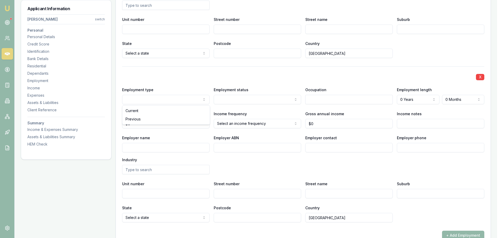
select select "PREVIOUS"
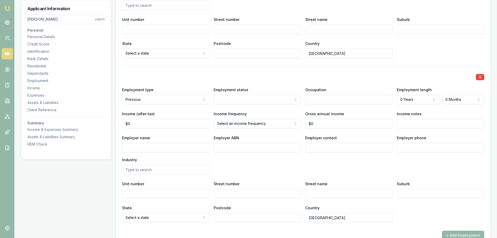
click at [149, 149] on input "Employer name" at bounding box center [165, 147] width 87 height 9
type input "BRAZA"
click at [166, 148] on input "BRAZA" at bounding box center [165, 147] width 87 height 9
type input "BRAZA"
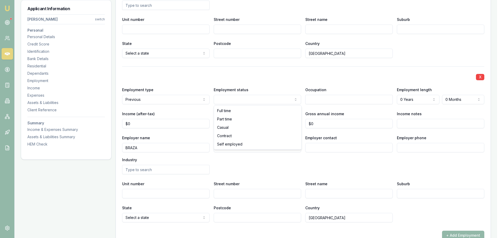
select select "CASUAL"
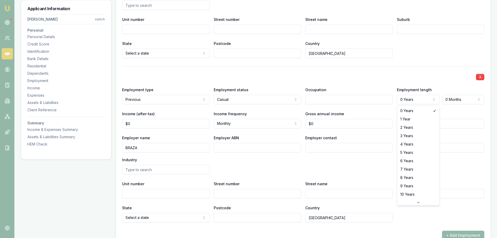
select select "2"
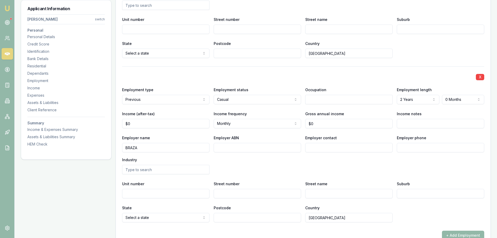
click at [442, 175] on div "X Employment type Previous Current Previous Employment status Casual Full time …" at bounding box center [303, 144] width 362 height 156
click at [207, 148] on input "BRAZA" at bounding box center [165, 147] width 87 height 9
type input "BRAZA RESTAURANT"
click at [285, 164] on div "Employer name BRAZA RESTAURANT Employer ABN Employer contact Employer phone Ind…" at bounding box center [303, 154] width 362 height 40
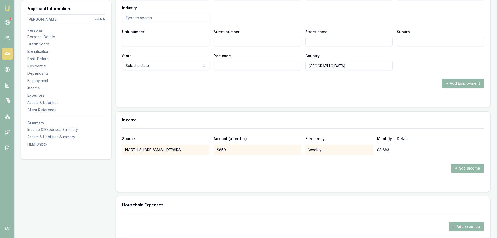
scroll to position [1143, 0]
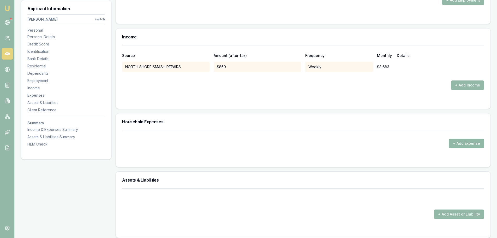
click at [455, 143] on button "+ Add Expense" at bounding box center [466, 143] width 35 height 9
click at [461, 145] on button "+ Add Expense" at bounding box center [466, 143] width 35 height 9
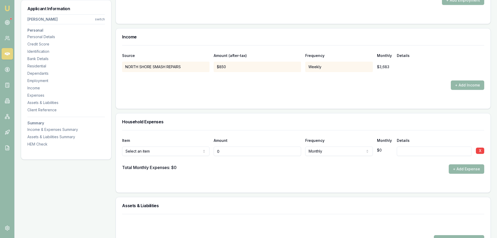
type input "$0"
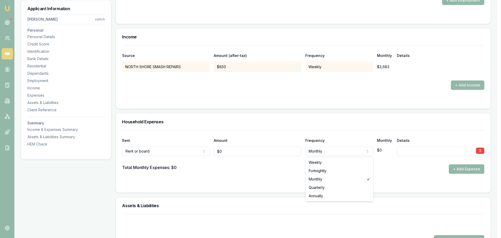
select select "WEEKLY"
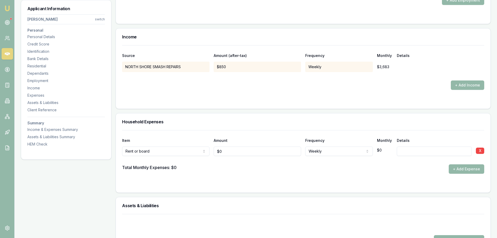
type input "0"
drag, startPoint x: 229, startPoint y: 151, endPoint x: 191, endPoint y: 150, distance: 38.6
click at [191, 150] on div "Rent or board Rent or board Food and groceries Utilities Insurance Transport He…" at bounding box center [303, 149] width 362 height 11
drag, startPoint x: 226, startPoint y: 155, endPoint x: 87, endPoint y: 145, distance: 139.5
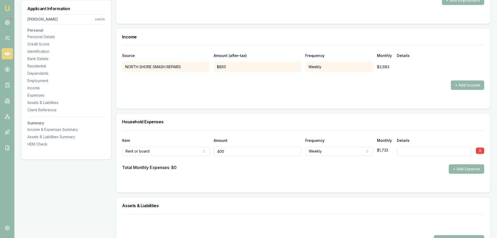
type input "$400"
click at [179, 118] on div "Household Expenses" at bounding box center [303, 121] width 375 height 17
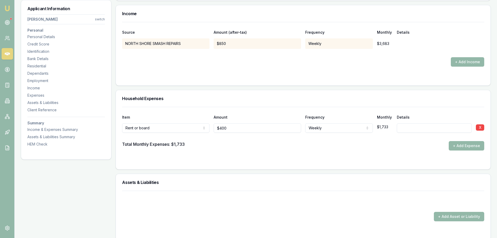
scroll to position [1221, 0]
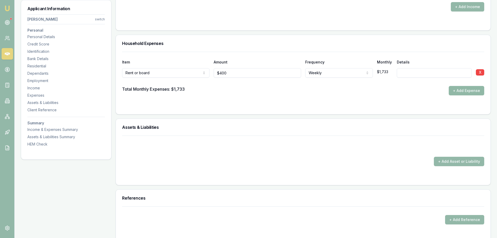
click at [468, 89] on button "+ Add Expense" at bounding box center [466, 90] width 35 height 9
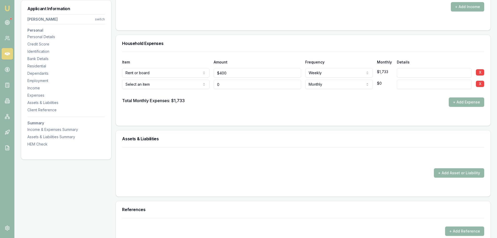
type input "$0"
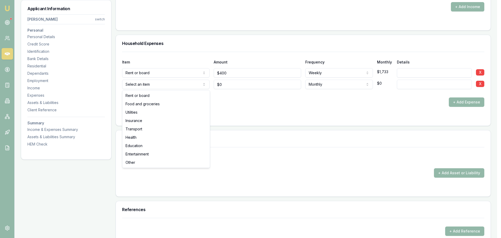
select select "FOOD_AND_GROCERIES"
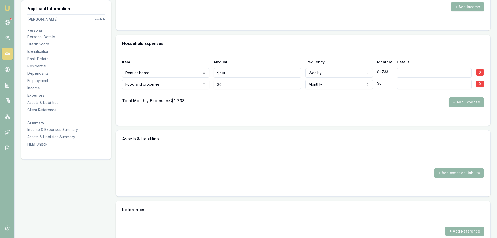
type input "0"
drag, startPoint x: 248, startPoint y: 84, endPoint x: 181, endPoint y: 84, distance: 67.3
click at [181, 84] on div "Food and groceries Rent or board Food and groceries Utilities Insurance Transpo…" at bounding box center [303, 83] width 362 height 11
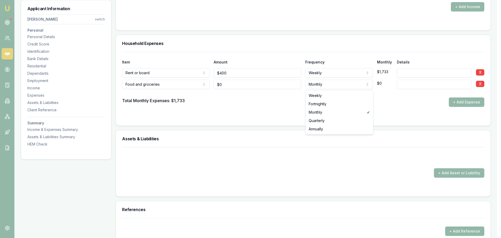
select select "WEEKLY"
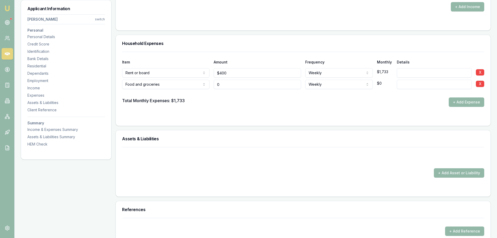
drag, startPoint x: 225, startPoint y: 84, endPoint x: 194, endPoint y: 82, distance: 30.9
click at [198, 82] on div "Food and groceries Rent or board Food and groceries Utilities Insurance Transpo…" at bounding box center [303, 83] width 362 height 11
type input "$80"
click at [471, 102] on button "+ Add Expense" at bounding box center [466, 101] width 35 height 9
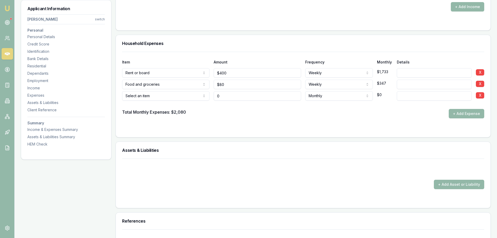
type input "$0"
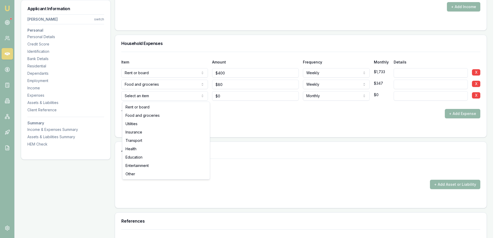
select select "UTILITIES"
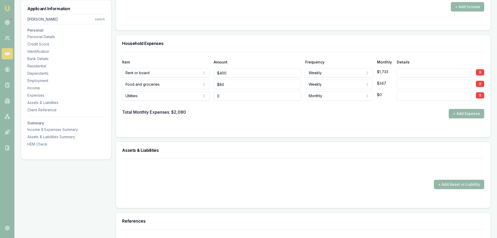
drag, startPoint x: 185, startPoint y: 98, endPoint x: 172, endPoint y: 98, distance: 13.1
click at [177, 98] on div "Utilities Rent or board Food and groceries Utilities Insurance Transport Health…" at bounding box center [303, 94] width 362 height 11
type input "$150"
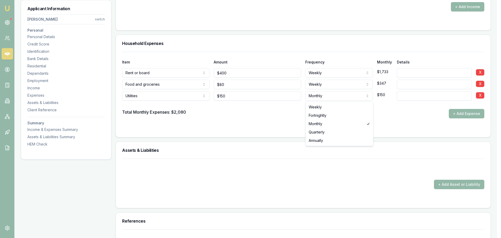
select select "QUARTERLY"
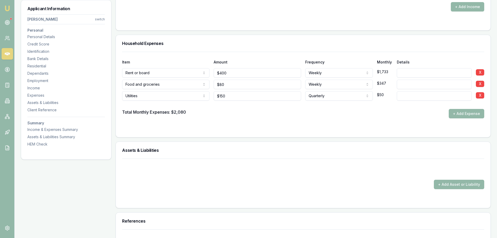
click at [463, 113] on button "+ Add Expense" at bounding box center [466, 113] width 35 height 9
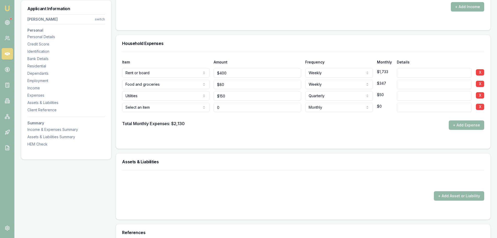
type input "$0"
click at [137, 113] on div at bounding box center [303, 116] width 362 height 8
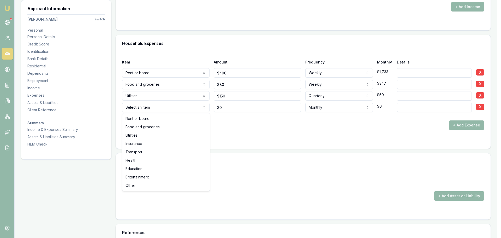
select select "INSURANCE"
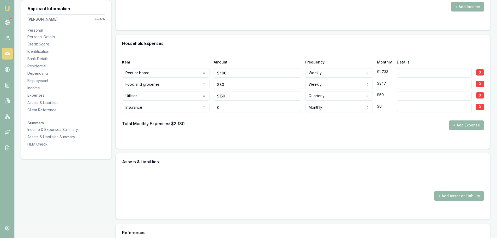
drag, startPoint x: 245, startPoint y: 107, endPoint x: 114, endPoint y: 119, distance: 131.6
click at [126, 118] on div "Item Amount Frequency Monthly Details Rent or board Rent or board Food and groc…" at bounding box center [303, 91] width 362 height 78
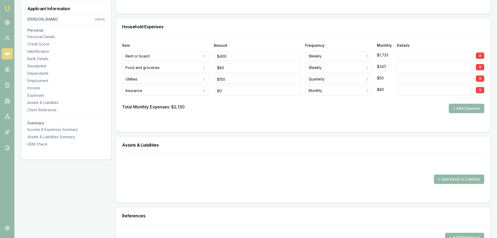
scroll to position [1247, 0]
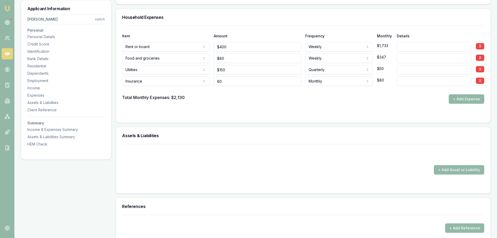
type input "$80"
click at [455, 103] on button "+ Add Expense" at bounding box center [466, 98] width 35 height 9
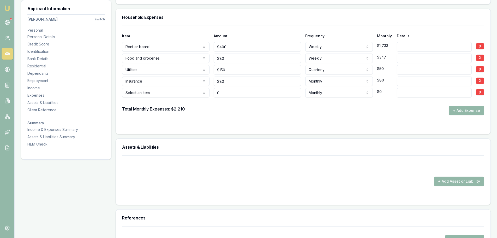
type input "$0"
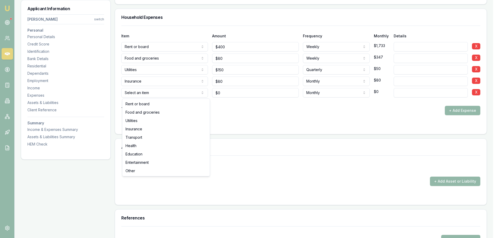
select select "TRANSPORT"
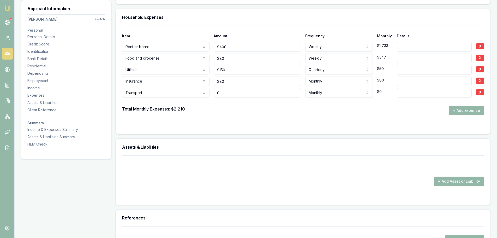
drag, startPoint x: 230, startPoint y: 91, endPoint x: 170, endPoint y: 94, distance: 59.8
click at [196, 93] on div "Transport Rent or board Food and groceries Utilities Insurance Transport Health…" at bounding box center [303, 91] width 362 height 11
type input "$60"
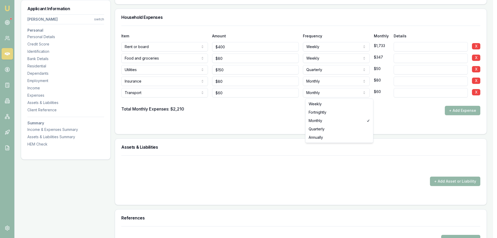
select select "WEEKLY"
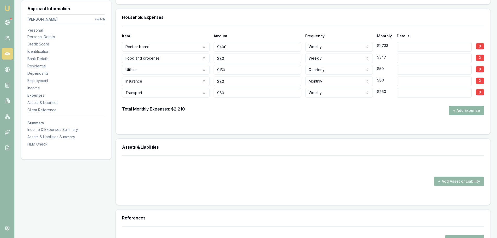
click at [471, 110] on button "+ Add Expense" at bounding box center [466, 110] width 35 height 9
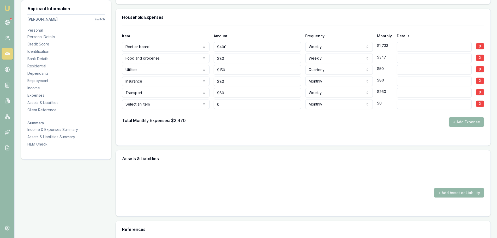
type input "$0"
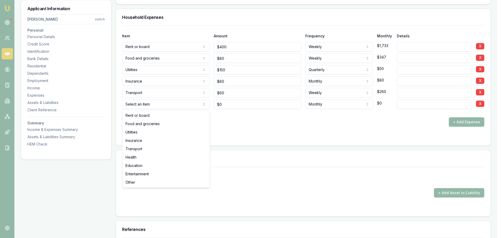
select select "ENTERTAINMENT"
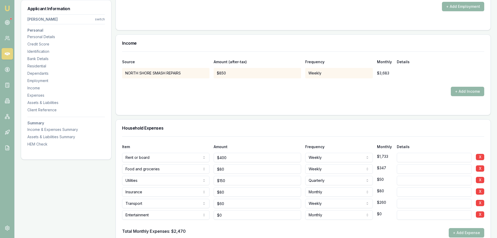
scroll to position [1195, 0]
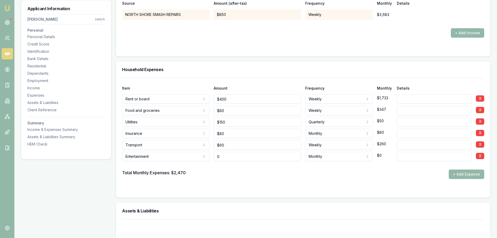
drag, startPoint x: 246, startPoint y: 158, endPoint x: 173, endPoint y: 159, distance: 73.6
click at [191, 159] on div "Entertainment Rent or board Food and groceries Utilities Insurance Transport He…" at bounding box center [303, 155] width 362 height 11
click at [246, 179] on form "Item Amount Frequency Monthly Details Rent or board Rent or board Food and groc…" at bounding box center [303, 135] width 362 height 114
drag, startPoint x: 241, startPoint y: 157, endPoint x: 187, endPoint y: 160, distance: 53.6
click at [189, 160] on div "Entertainment Rent or board Food and groceries Utilities Insurance Transport He…" at bounding box center [303, 155] width 362 height 11
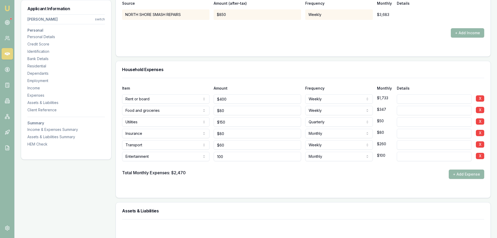
type input "$100"
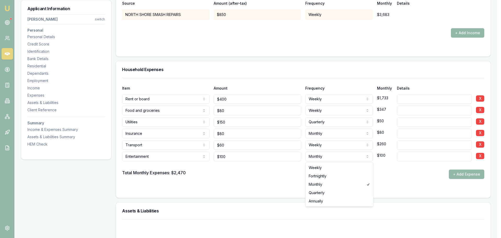
select select "WEEKLY"
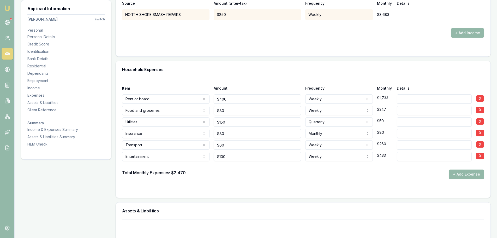
click at [329, 168] on div at bounding box center [303, 165] width 362 height 8
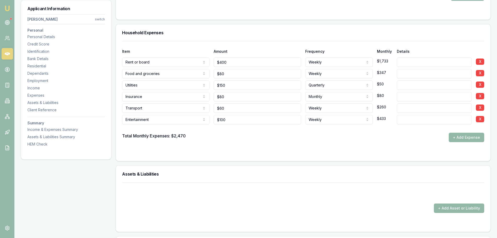
scroll to position [1325, 0]
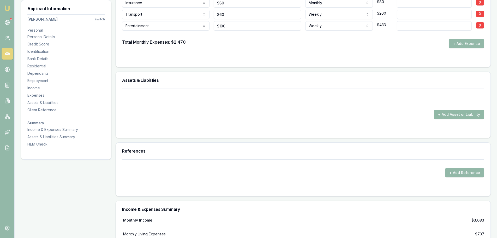
click at [457, 114] on button "+ Add Asset or Liability" at bounding box center [459, 114] width 50 height 9
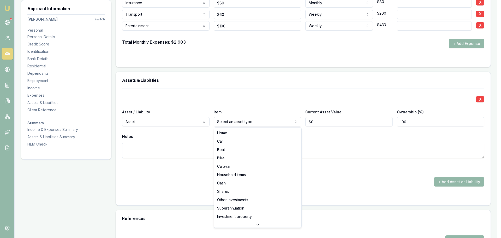
select select "CASH"
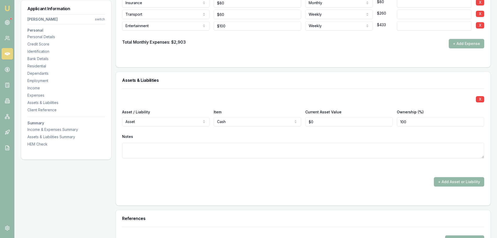
type input "0"
drag, startPoint x: 317, startPoint y: 121, endPoint x: 270, endPoint y: 116, distance: 47.0
click at [297, 117] on div "Asset / Liability Asset Asset Liability Item Cash Home Car Boat Bike Caravan Ho…" at bounding box center [303, 118] width 362 height 18
drag, startPoint x: 331, startPoint y: 123, endPoint x: 291, endPoint y: 120, distance: 40.6
click at [296, 120] on div "Asset / Liability Asset Asset Liability Item Cash Home Car Boat Bike Caravan Ho…" at bounding box center [303, 118] width 362 height 18
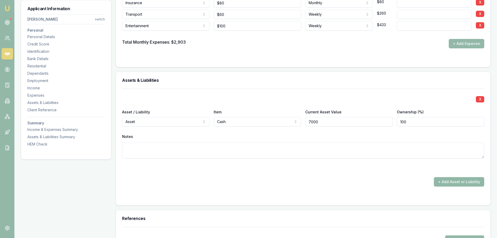
type input "$7,000"
click at [475, 181] on button "+ Add Asset or Liability" at bounding box center [459, 181] width 50 height 9
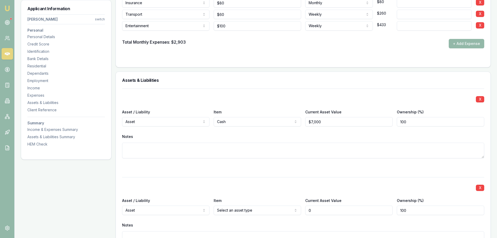
scroll to position [1352, 0]
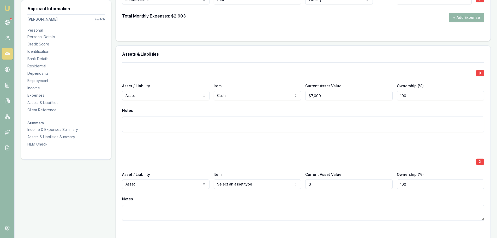
type input "$0"
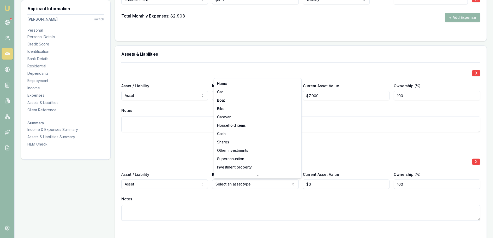
select select "HOUSEHOLD_ITEMS"
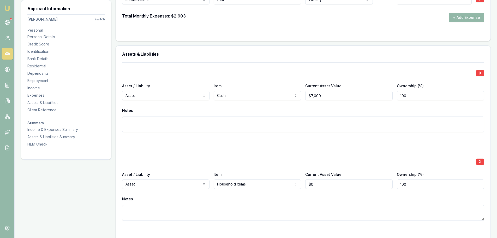
click at [254, 144] on div at bounding box center [303, 141] width 362 height 6
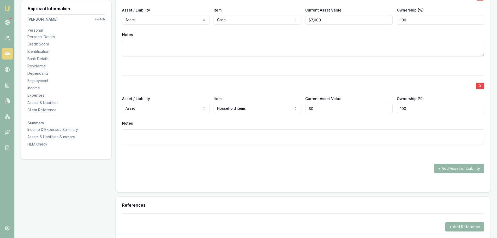
scroll to position [1482, 0]
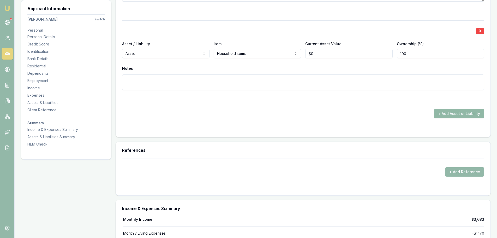
click at [462, 112] on button "+ Add Asset or Liability" at bounding box center [459, 113] width 50 height 9
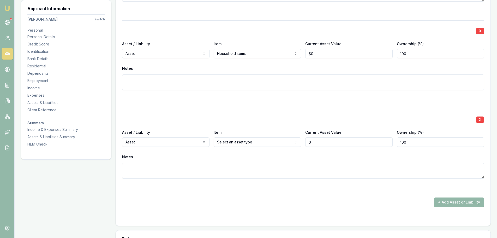
type input "$0"
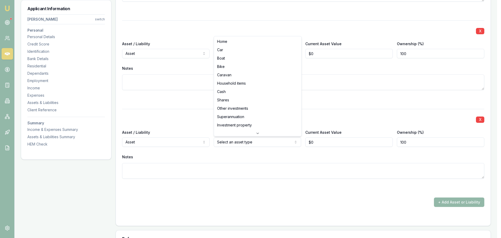
select select "CAR"
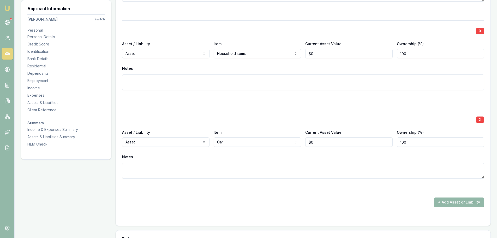
click at [276, 65] on div "Notes" at bounding box center [303, 68] width 362 height 8
type input "0"
click at [302, 53] on div "Asset / Liability Asset Asset Liability Item Household items Home Car Boat Bike…" at bounding box center [303, 49] width 362 height 18
click at [309, 103] on div "X Asset / Liability Asset Asset Liability Item Cash Home Car Boat Bike Caravan …" at bounding box center [303, 69] width 362 height 275
drag, startPoint x: 317, startPoint y: 53, endPoint x: 296, endPoint y: 49, distance: 20.9
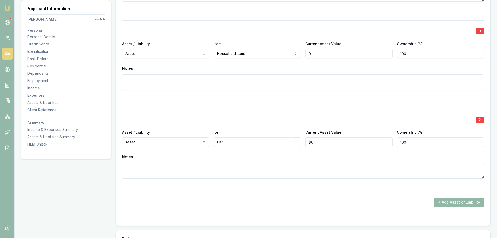
click at [297, 49] on div "Asset / Liability Asset Asset Liability Item Household items Home Car Boat Bike…" at bounding box center [303, 49] width 362 height 18
type input "$7,000"
type input "0"
drag, startPoint x: 323, startPoint y: 143, endPoint x: 257, endPoint y: 138, distance: 66.2
click at [264, 138] on div "Asset / Liability Asset Asset Liability Item Car Home Car Boat Bike Caravan Hou…" at bounding box center [303, 138] width 362 height 18
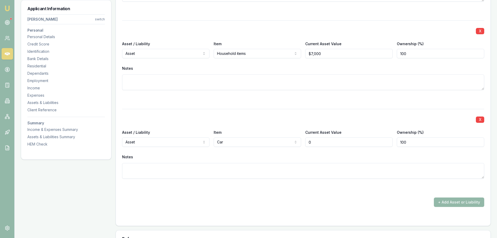
drag, startPoint x: 320, startPoint y: 141, endPoint x: 293, endPoint y: 140, distance: 26.9
click at [295, 141] on div "Asset / Liability Asset Asset Liability Item Car Home Car Boat Bike Caravan Hou…" at bounding box center [303, 138] width 362 height 18
type input "$4,000"
click at [298, 107] on div "X Asset / Liability Asset Asset Liability Item Cash Home Car Boat Bike Caravan …" at bounding box center [303, 69] width 362 height 275
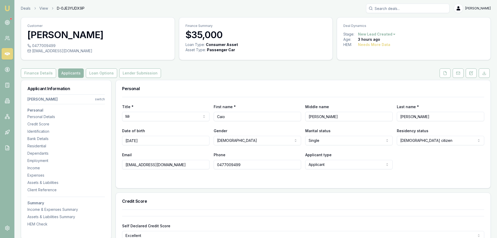
scroll to position [0, 0]
click at [444, 73] on icon at bounding box center [445, 74] width 4 height 4
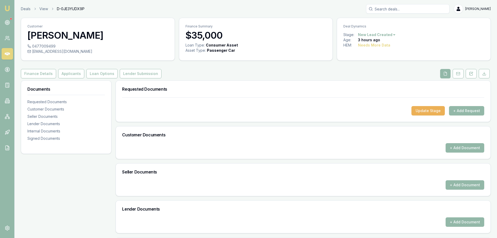
click at [278, 76] on div "Finance Details Applicants Loan Options Lender Submission" at bounding box center [256, 73] width 470 height 9
click at [465, 111] on button "+ Add Request" at bounding box center [466, 110] width 35 height 9
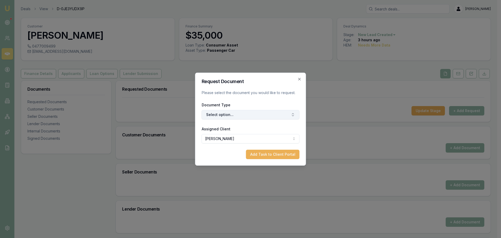
click at [238, 116] on button "Select option..." at bounding box center [251, 114] width 98 height 9
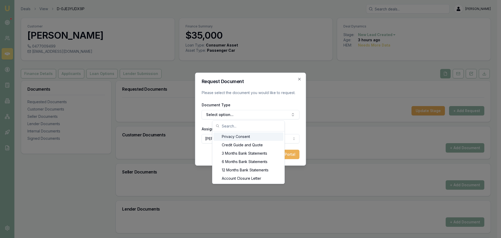
click at [235, 135] on div "Privacy Consent" at bounding box center [249, 136] width 70 height 8
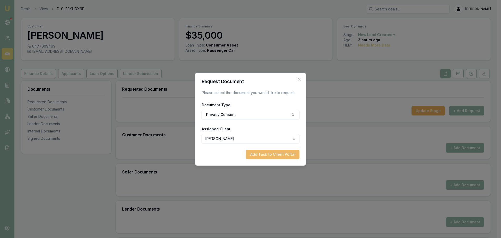
click at [282, 155] on button "Add Task to Client Portal" at bounding box center [273, 154] width 54 height 9
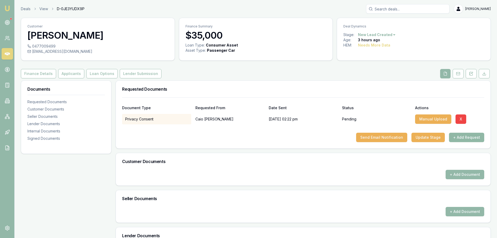
click at [472, 137] on button "+ Add Request" at bounding box center [466, 137] width 35 height 9
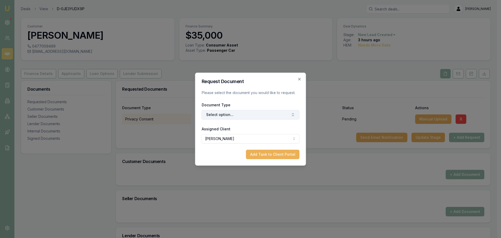
click at [248, 116] on button "Select option..." at bounding box center [251, 114] width 98 height 9
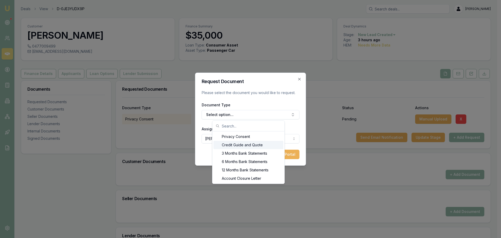
click at [242, 143] on div "Credit Guide and Quote" at bounding box center [249, 145] width 70 height 8
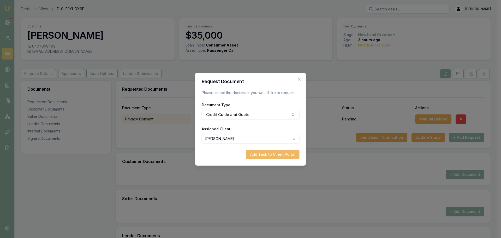
click at [262, 154] on button "Add Task to Client Portal" at bounding box center [273, 154] width 54 height 9
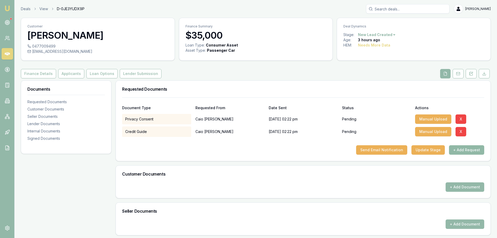
click at [464, 148] on button "+ Add Request" at bounding box center [466, 149] width 35 height 9
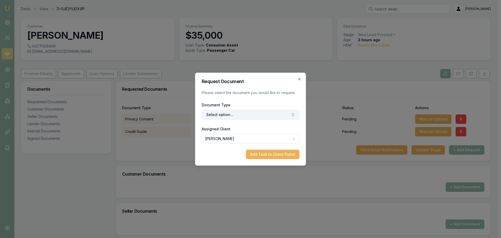
click at [261, 116] on button "Select option..." at bounding box center [251, 114] width 98 height 9
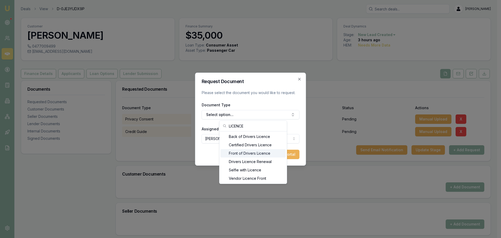
type input "LICENCE"
click at [247, 155] on div "Front of Drivers Licence" at bounding box center [253, 153] width 65 height 8
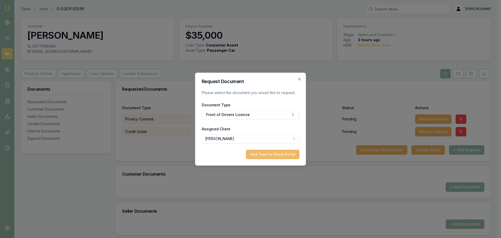
click at [274, 153] on button "Add Task to Client Portal" at bounding box center [273, 154] width 54 height 9
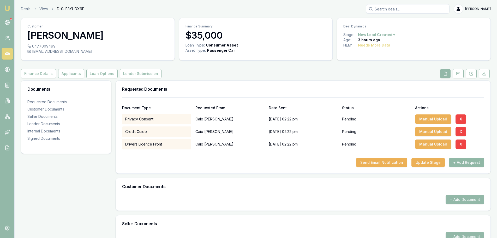
click at [457, 162] on button "+ Add Request" at bounding box center [466, 162] width 35 height 9
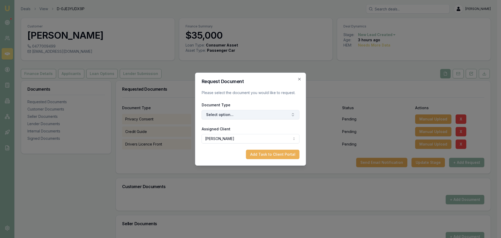
click at [225, 111] on button "Select option..." at bounding box center [251, 114] width 98 height 9
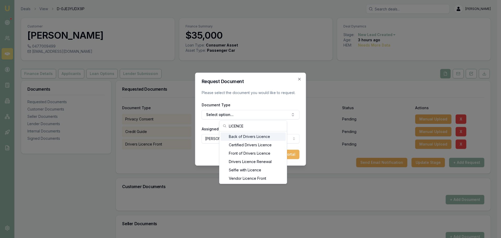
type input "LICENCE"
click at [252, 134] on div "Back of Drivers Licence" at bounding box center [253, 136] width 65 height 8
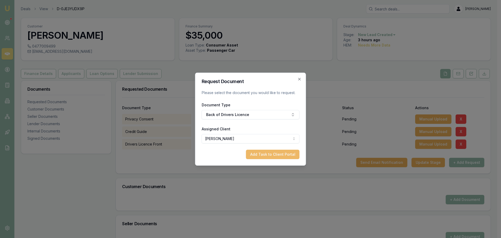
click at [285, 157] on button "Add Task to Client Portal" at bounding box center [273, 154] width 54 height 9
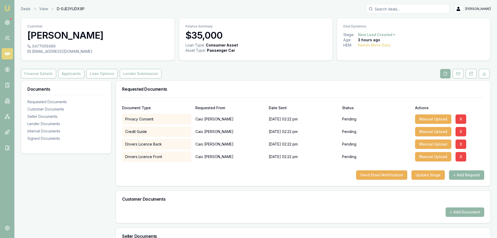
click at [462, 174] on button "+ Add Request" at bounding box center [466, 174] width 35 height 9
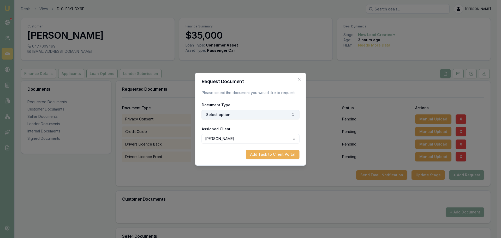
click at [238, 113] on button "Select option..." at bounding box center [251, 114] width 98 height 9
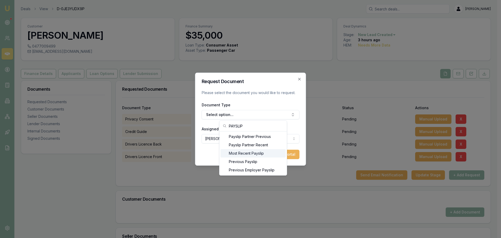
type input "PAYSLIP"
click at [239, 152] on div "Most Recent Payslip" at bounding box center [253, 153] width 65 height 8
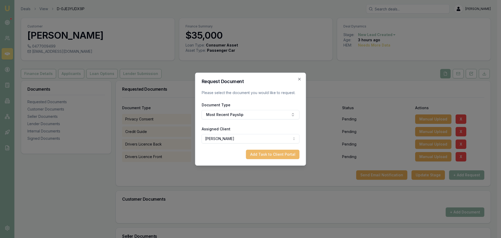
click at [274, 152] on button "Add Task to Client Portal" at bounding box center [273, 154] width 54 height 9
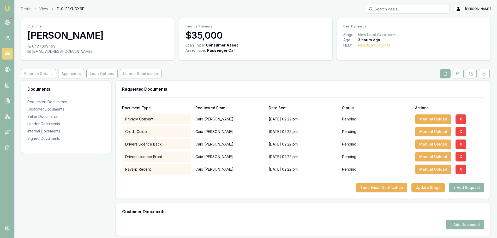
click at [458, 187] on button "+ Add Request" at bounding box center [466, 187] width 35 height 9
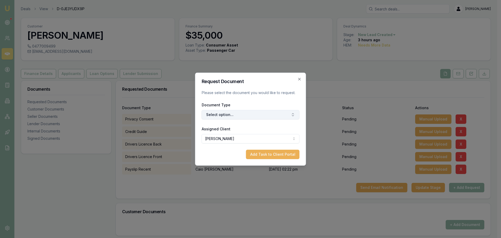
click at [226, 116] on button "Select option..." at bounding box center [251, 114] width 98 height 9
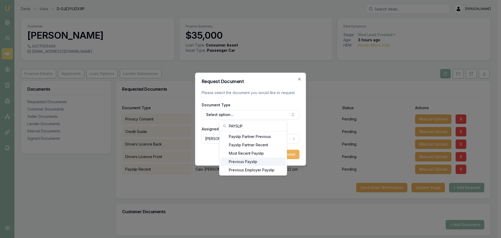
type input "PAYSLIP"
click at [245, 159] on div "Previous Payslip" at bounding box center [253, 161] width 65 height 8
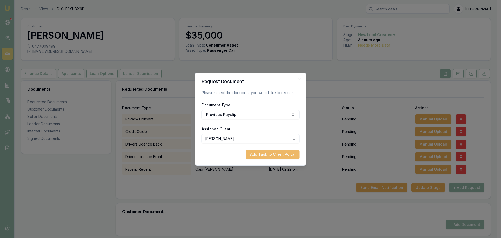
click at [285, 154] on button "Add Task to Client Portal" at bounding box center [273, 154] width 54 height 9
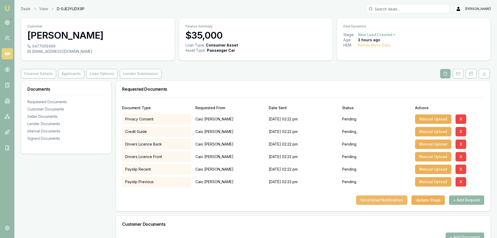
click at [396, 199] on button "Send Email Notification" at bounding box center [381, 199] width 51 height 9
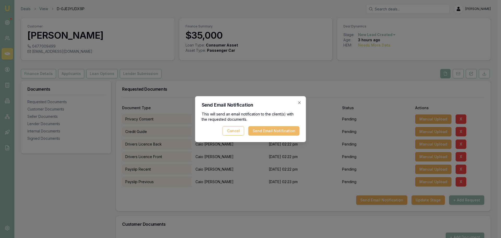
click at [273, 132] on button "Send Email Notification" at bounding box center [273, 130] width 51 height 9
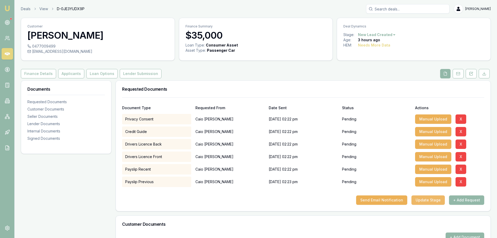
click at [426, 201] on button "Update Stage" at bounding box center [428, 199] width 33 height 9
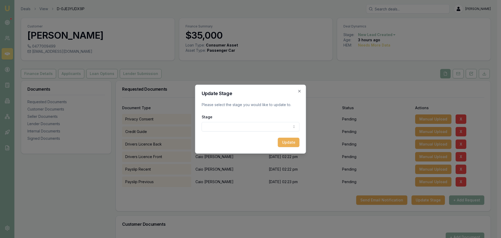
click at [253, 130] on body "Emu Broker Deals View D-0JE3YUDX9P Erin Shield Toggle Menu Customer Caio Vial s…" at bounding box center [248, 119] width 497 height 238
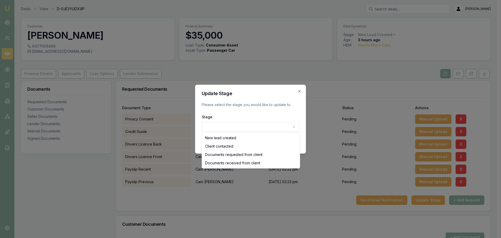
select select "DOCUMENTS_REQUESTED_FROM_CLIENT"
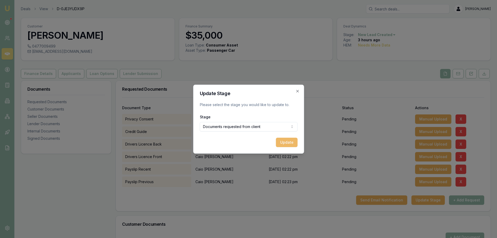
click at [288, 141] on button "Update" at bounding box center [287, 142] width 22 height 9
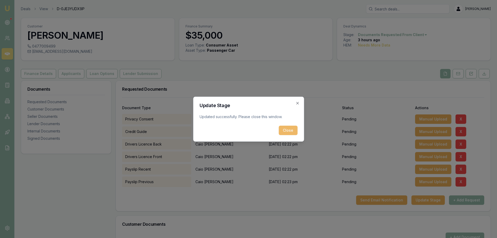
click at [287, 128] on button "Close" at bounding box center [288, 130] width 19 height 9
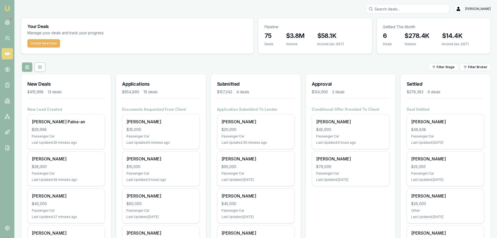
click at [174, 68] on div "Filter Stage Filter Broker" at bounding box center [256, 66] width 470 height 9
click at [247, 64] on div "Filter Stage Filter Broker" at bounding box center [256, 66] width 470 height 9
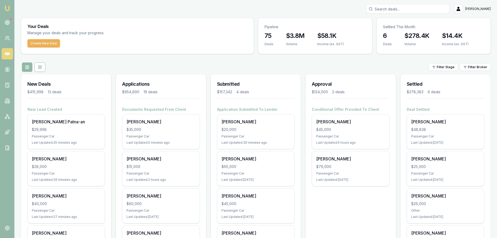
click at [138, 65] on div "Filter Stage Filter Broker" at bounding box center [256, 66] width 470 height 9
click at [174, 67] on div "Filter Stage Filter Broker" at bounding box center [256, 66] width 470 height 9
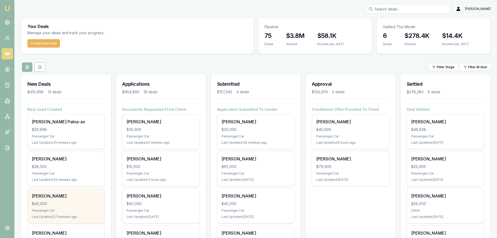
click at [79, 208] on div "Passenger Car" at bounding box center [66, 210] width 69 height 4
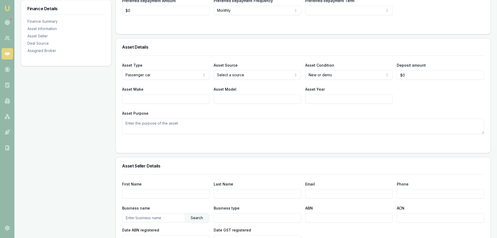
scroll to position [26, 0]
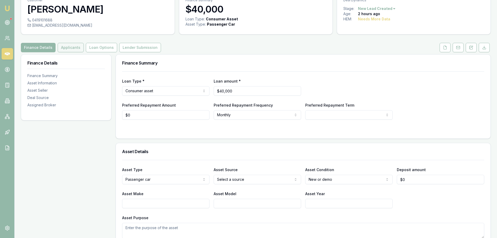
click at [64, 46] on button "Applicants" at bounding box center [71, 47] width 26 height 9
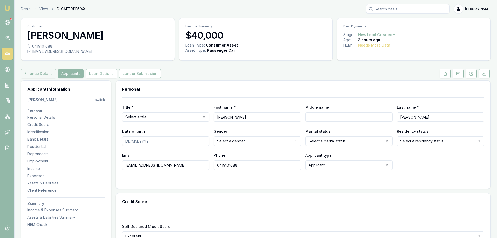
click at [39, 73] on button "Finance Details" at bounding box center [38, 73] width 35 height 9
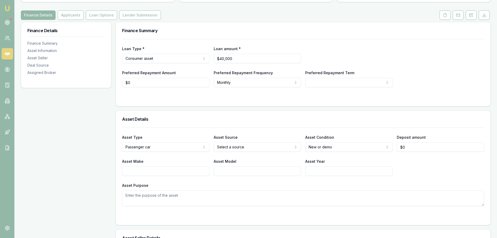
scroll to position [78, 0]
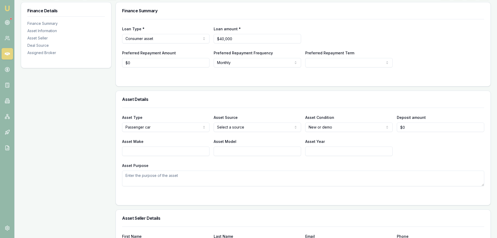
click at [327, 130] on html "Emu Broker Deals View D-CAETBPE59Q [PERSON_NAME] Shield Toggle Menu Customer [P…" at bounding box center [248, 41] width 497 height 238
select select "USED"
click at [143, 153] on input "Asset Make" at bounding box center [165, 150] width 87 height 9
type input "AUDI"
type input "Q7"
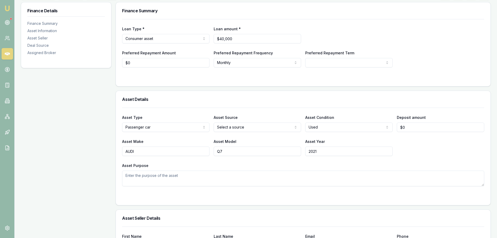
type input "2021"
click at [227, 126] on html "Emu Broker Deals View D-CAETBPE59Q [PERSON_NAME] Shield Toggle Menu Customer [P…" at bounding box center [248, 41] width 497 height 238
click at [239, 101] on h3 "Asset Details" at bounding box center [303, 99] width 362 height 4
click at [341, 74] on form "Loan Type * Consumer asset Consumer loan Consumer asset Commercial loan Commerc…" at bounding box center [303, 49] width 362 height 61
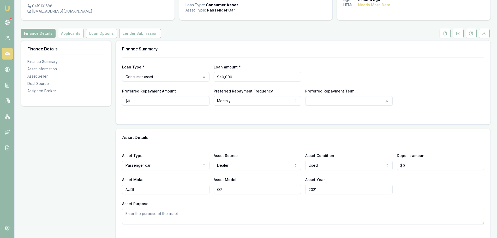
scroll to position [0, 0]
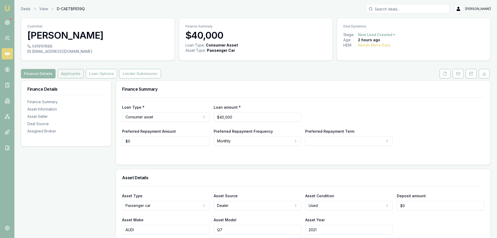
click at [66, 75] on button "Applicants" at bounding box center [71, 73] width 26 height 9
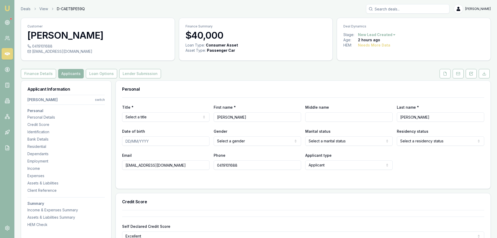
click at [165, 88] on h3 "Personal" at bounding box center [303, 89] width 362 height 4
click at [171, 116] on html "Emu Broker Deals View D-CAETBPE59Q [PERSON_NAME] Shield Toggle Menu Customer [P…" at bounding box center [248, 119] width 497 height 238
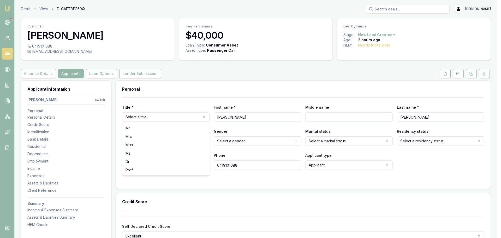
drag, startPoint x: 164, startPoint y: 129, endPoint x: 198, endPoint y: 68, distance: 70.2
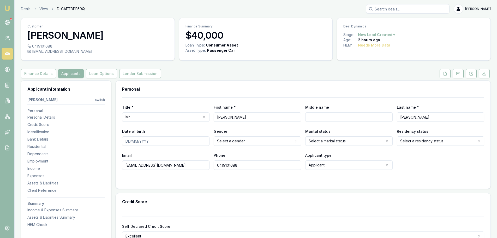
click at [205, 59] on div "Loan Type: Consumer Asset Asset Type : Passenger Car" at bounding box center [255, 51] width 153 height 17
click at [302, 74] on div "Finance Details Applicants Loan Options Lender Submission" at bounding box center [256, 73] width 470 height 9
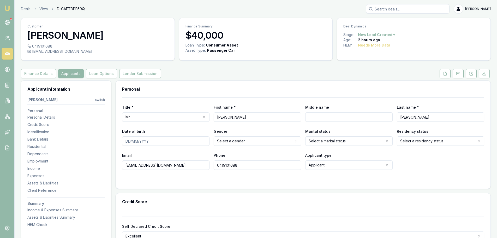
click at [316, 75] on div "Finance Details Applicants Loan Options Lender Submission" at bounding box center [256, 73] width 470 height 9
click at [260, 75] on div "Finance Details Applicants Loan Options Lender Submission" at bounding box center [256, 73] width 470 height 9
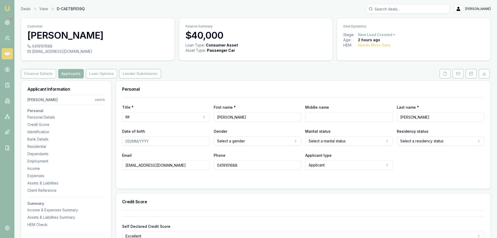
click at [262, 76] on div "Finance Details Applicants Loan Options Lender Submission" at bounding box center [256, 73] width 470 height 9
click at [176, 85] on div "Personal" at bounding box center [303, 89] width 375 height 17
click at [44, 70] on button "Finance Details" at bounding box center [38, 73] width 35 height 9
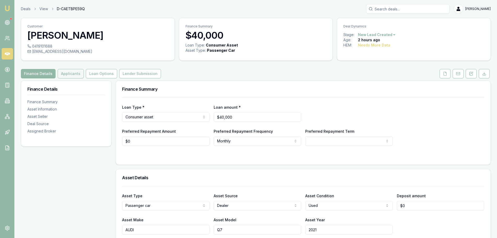
click at [68, 71] on button "Applicants" at bounding box center [71, 73] width 26 height 9
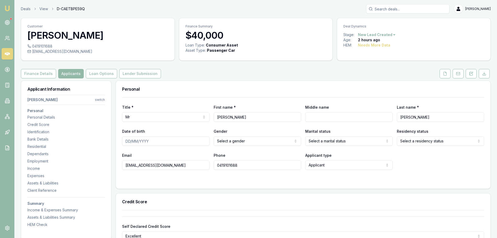
drag, startPoint x: 170, startPoint y: 166, endPoint x: 108, endPoint y: 170, distance: 62.3
